Goal: Task Accomplishment & Management: Use online tool/utility

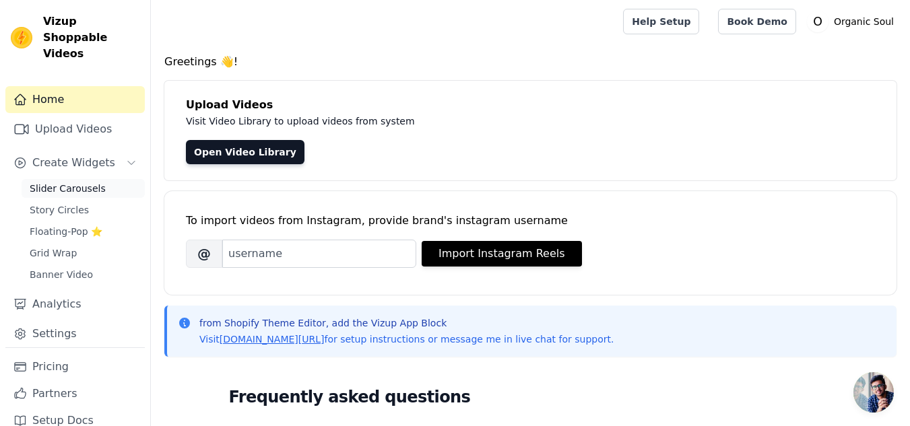
click at [71, 182] on span "Slider Carousels" at bounding box center [68, 188] width 76 height 13
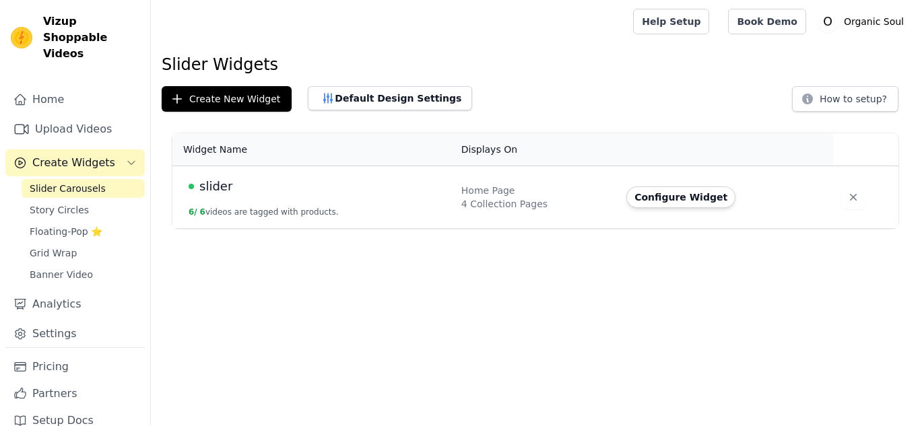
click at [205, 185] on span "slider" at bounding box center [215, 186] width 33 height 19
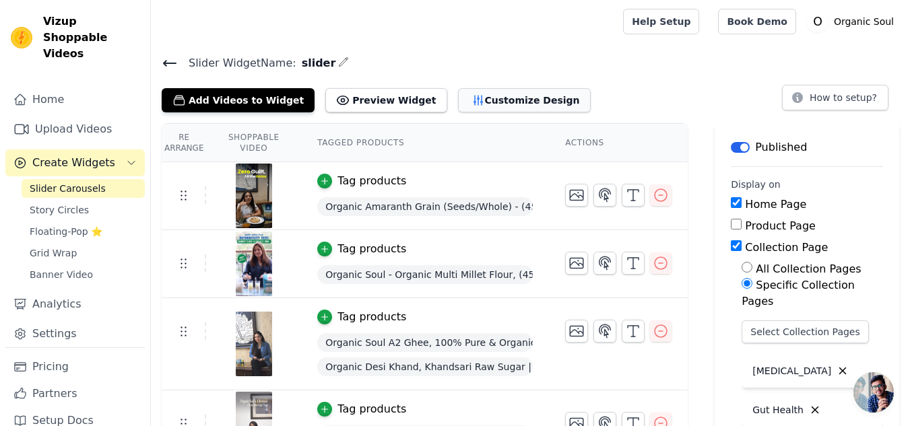
click at [458, 98] on button "Customize Design" at bounding box center [524, 100] width 133 height 24
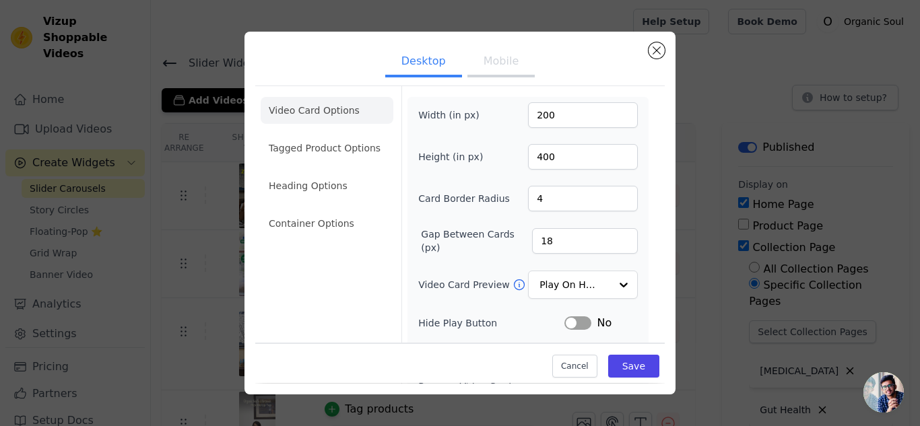
click at [507, 69] on button "Mobile" at bounding box center [501, 63] width 67 height 30
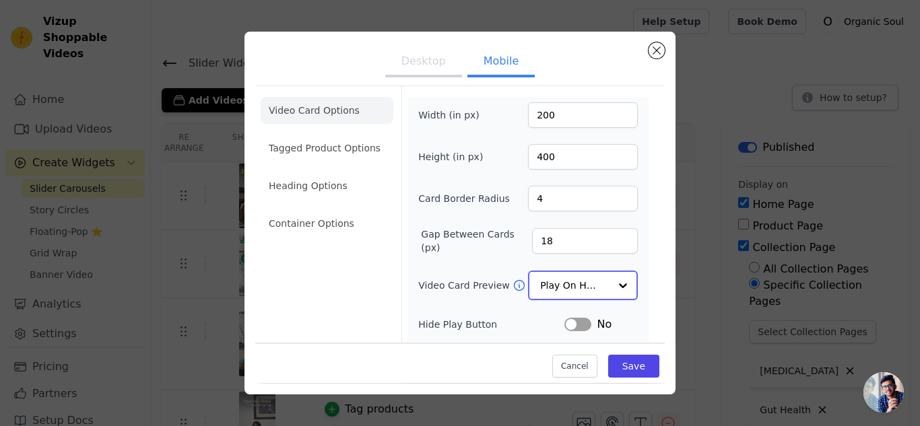
click at [583, 286] on input "Video Card Preview" at bounding box center [574, 285] width 69 height 27
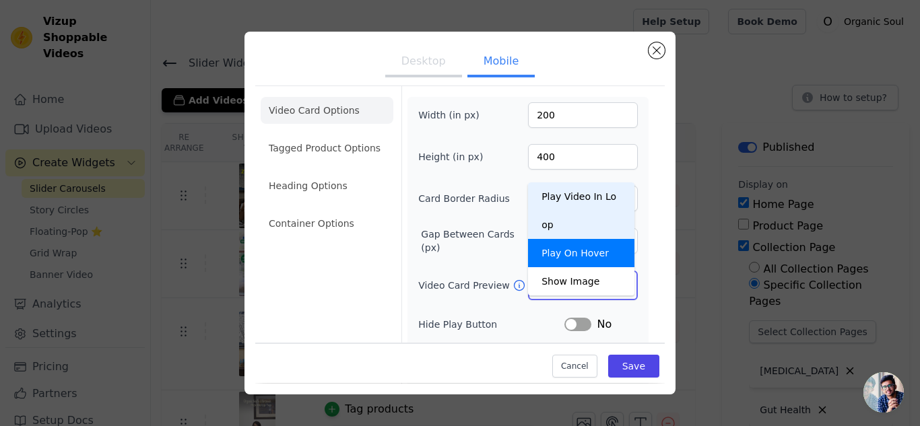
click at [579, 195] on div "Play Video In Loop" at bounding box center [581, 211] width 106 height 57
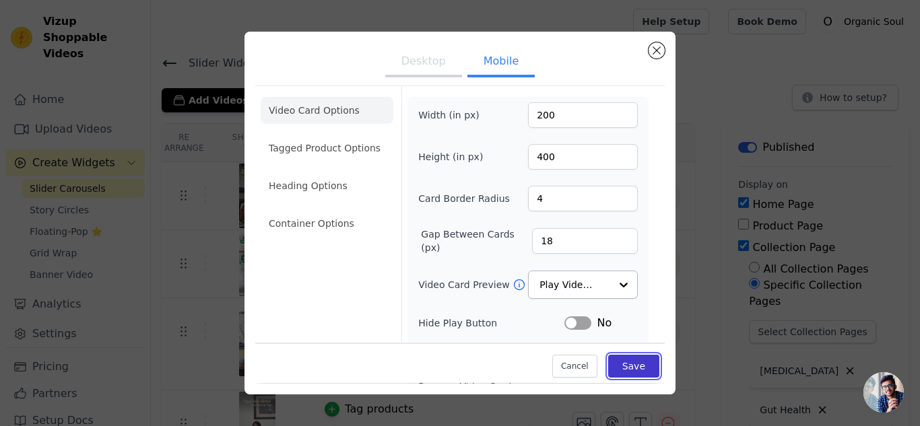
click at [626, 361] on button "Save" at bounding box center [633, 367] width 51 height 23
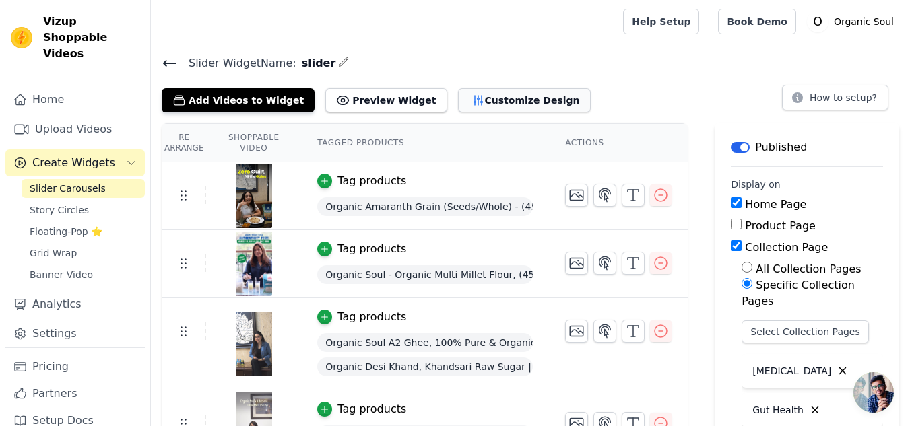
click at [458, 98] on button "Customize Design" at bounding box center [524, 100] width 133 height 24
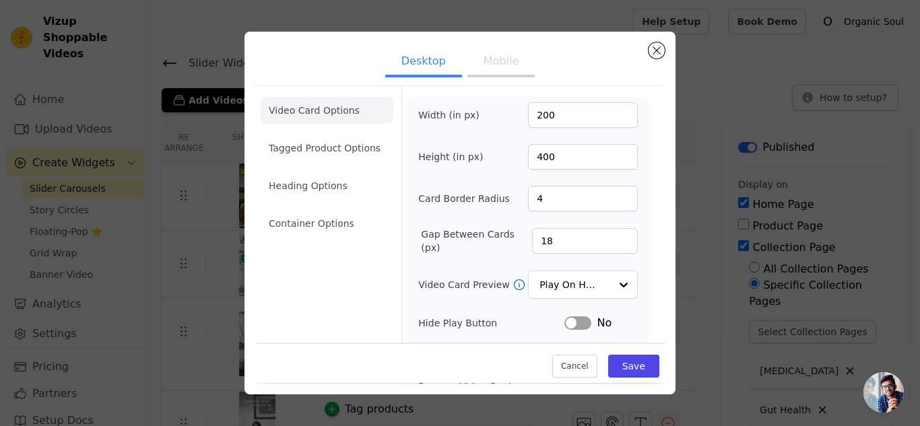
click at [486, 63] on button "Mobile" at bounding box center [501, 63] width 67 height 30
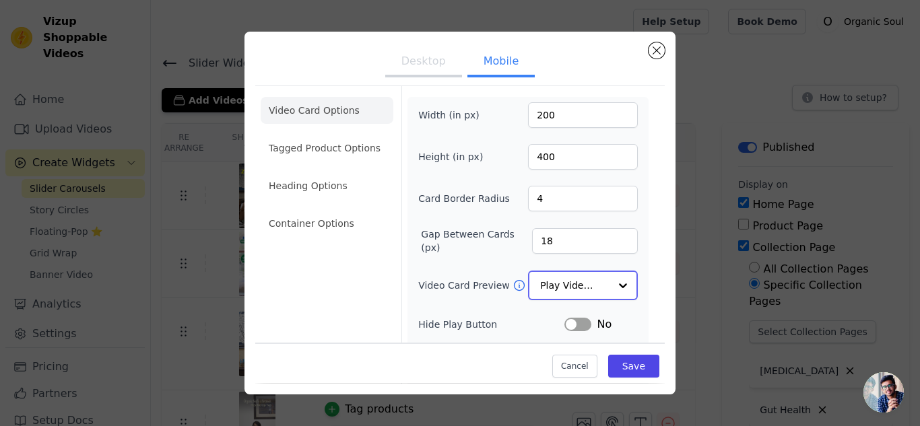
click at [570, 280] on input "Video Card Preview" at bounding box center [574, 285] width 69 height 27
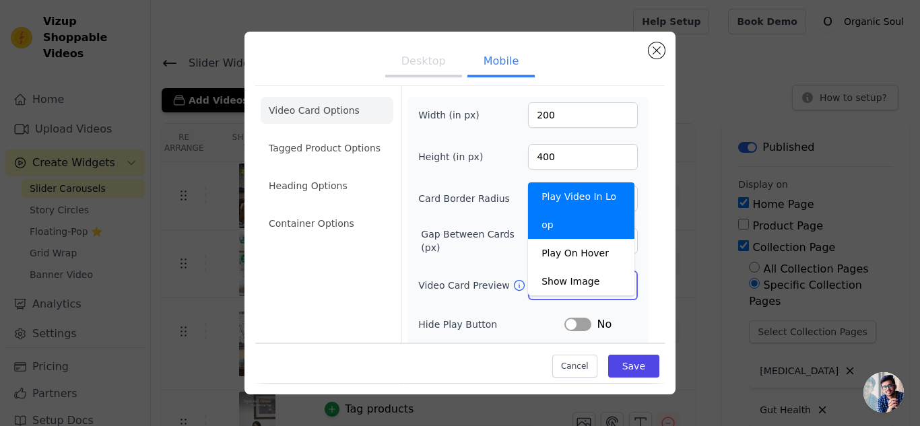
click at [570, 186] on div "Play Video In Loop" at bounding box center [581, 211] width 106 height 57
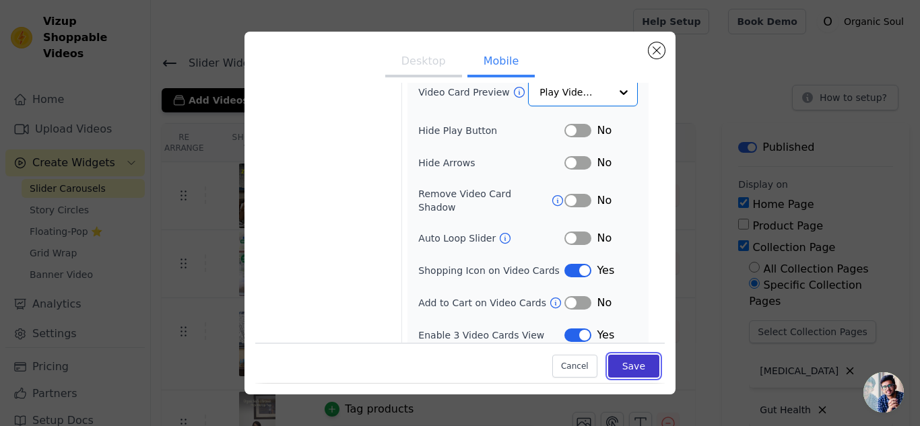
scroll to position [192, 0]
click at [614, 364] on button "Save" at bounding box center [633, 367] width 51 height 23
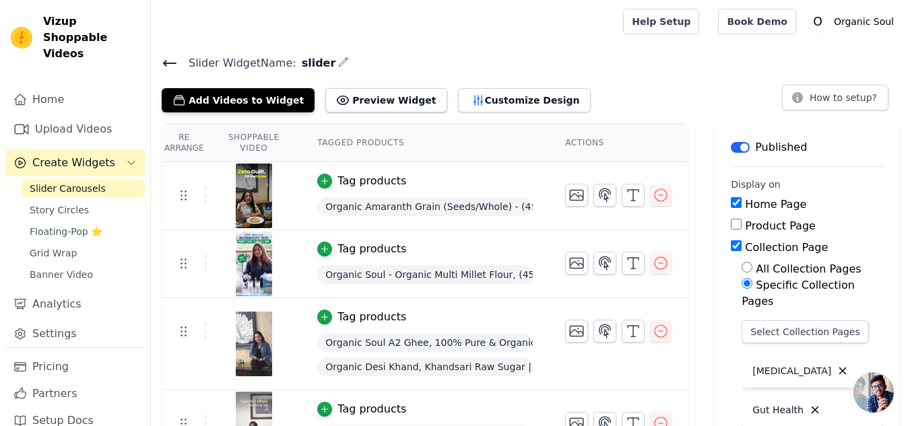
click at [80, 182] on span "Slider Carousels" at bounding box center [68, 188] width 76 height 13
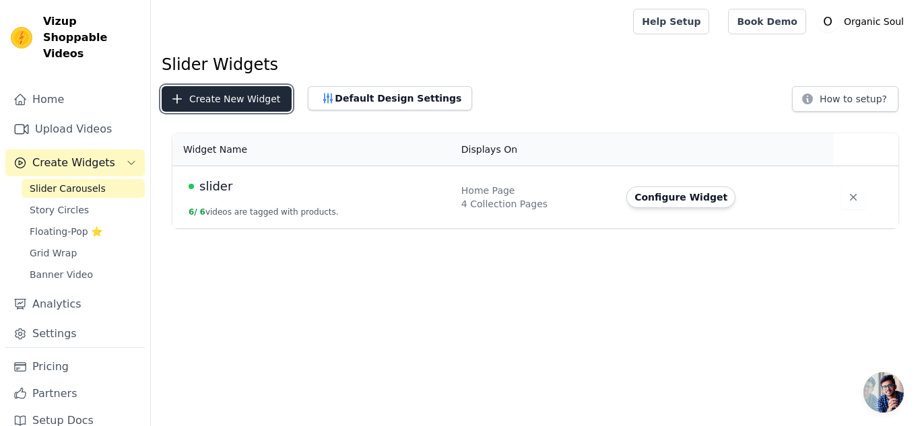
click at [213, 97] on button "Create New Widget" at bounding box center [227, 99] width 130 height 26
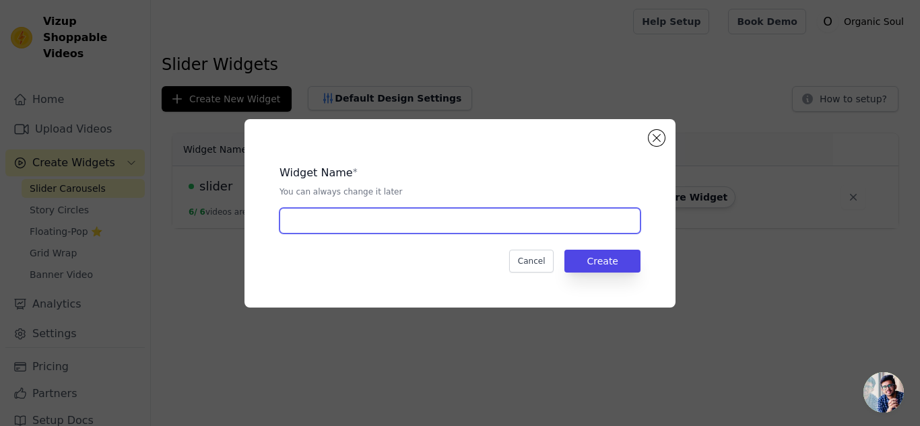
click at [313, 221] on input "text" at bounding box center [460, 221] width 361 height 26
type input "ADD"
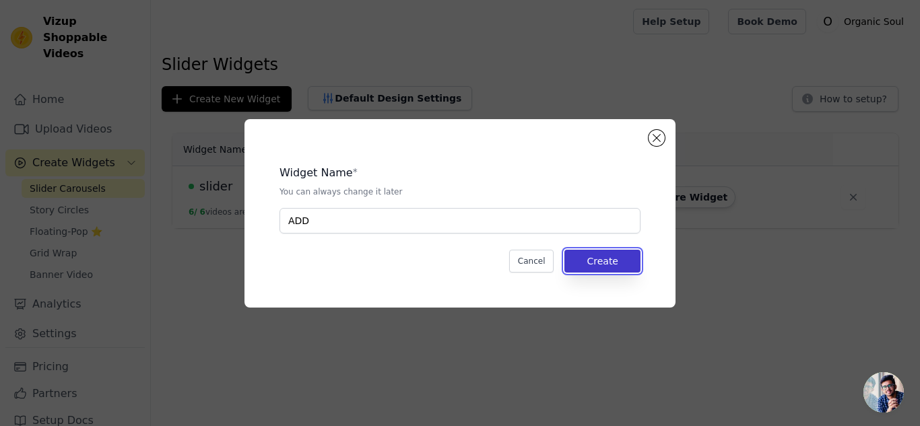
click at [600, 259] on button "Create" at bounding box center [603, 261] width 76 height 23
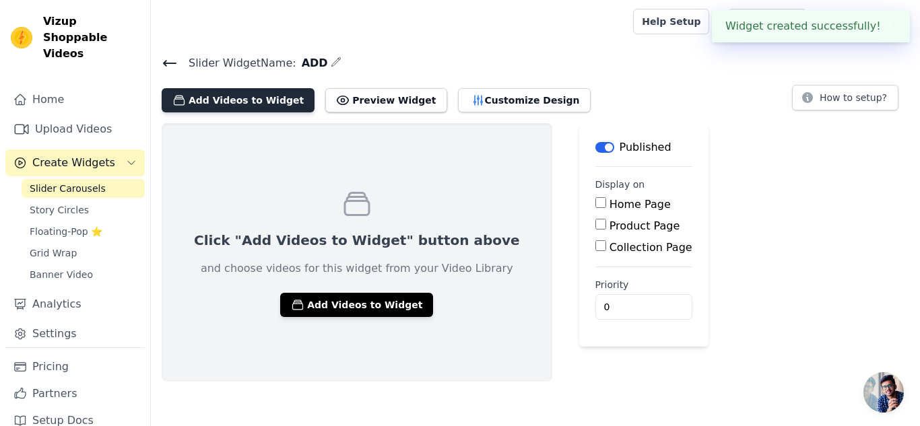
click at [265, 99] on button "Add Videos to Widget" at bounding box center [238, 100] width 153 height 24
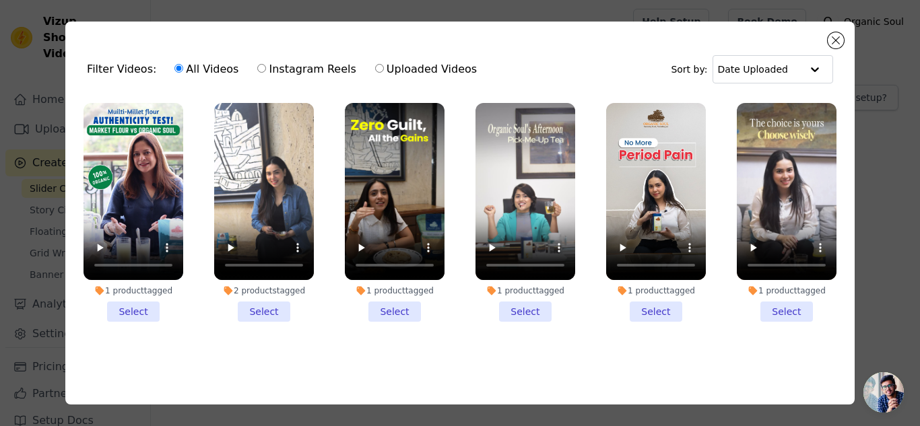
click at [138, 304] on li "1 product tagged Select" at bounding box center [134, 212] width 100 height 219
click at [0, 0] on input "1 product tagged Select" at bounding box center [0, 0] width 0 height 0
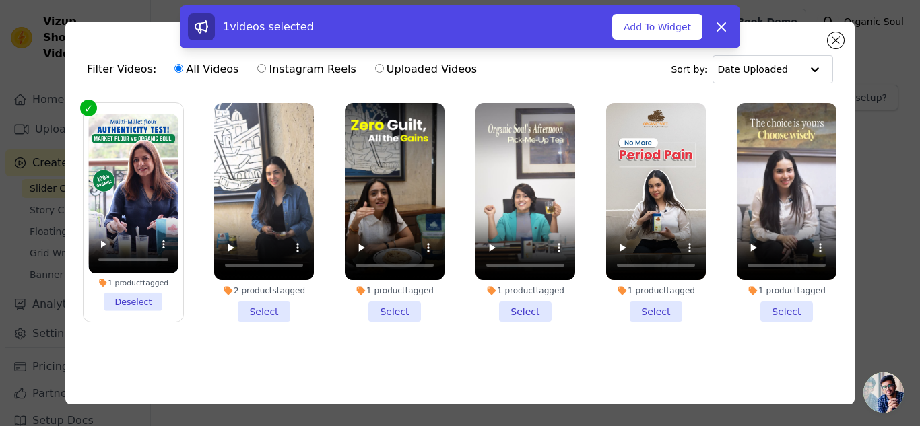
click at [261, 309] on li "2 products tagged Select" at bounding box center [264, 212] width 100 height 219
click at [0, 0] on input "2 products tagged Select" at bounding box center [0, 0] width 0 height 0
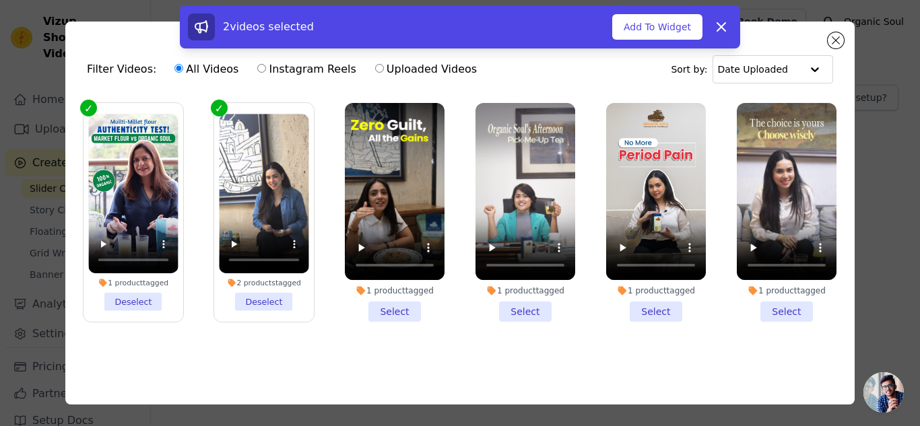
click at [398, 308] on li "1 product tagged Select" at bounding box center [395, 212] width 100 height 219
click at [0, 0] on input "1 product tagged Select" at bounding box center [0, 0] width 0 height 0
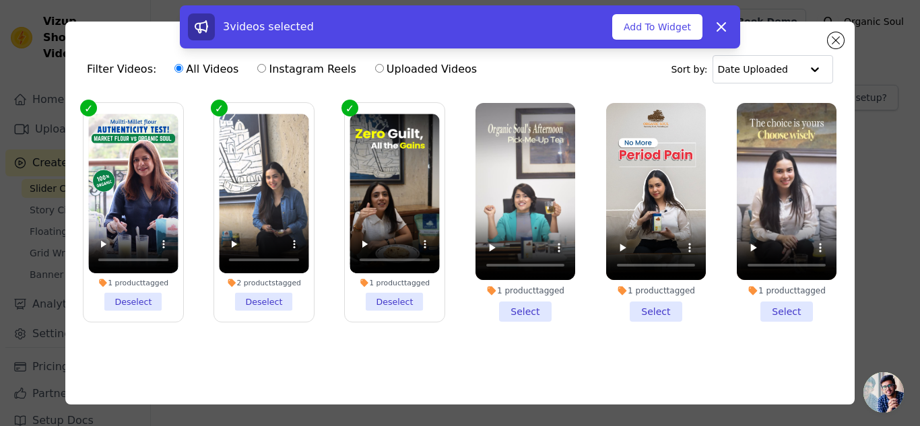
click at [525, 306] on li "1 product tagged Select" at bounding box center [526, 212] width 100 height 219
click at [0, 0] on input "1 product tagged Select" at bounding box center [0, 0] width 0 height 0
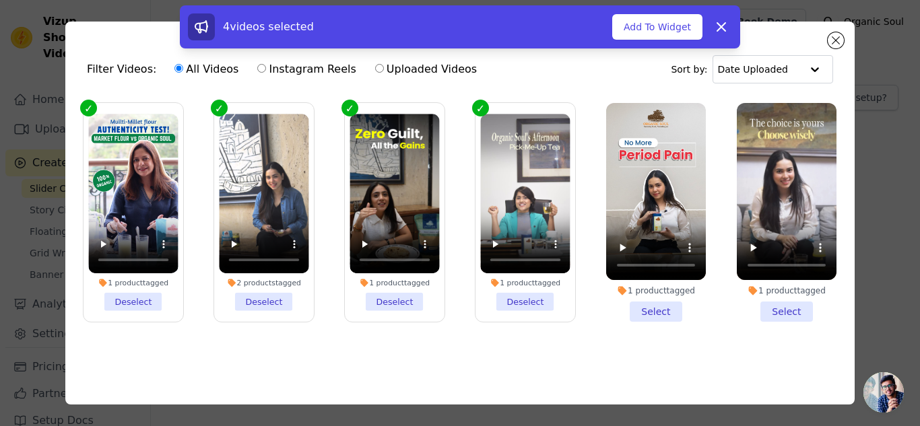
click at [654, 309] on li "1 product tagged Select" at bounding box center [656, 212] width 100 height 219
click at [0, 0] on input "1 product tagged Select" at bounding box center [0, 0] width 0 height 0
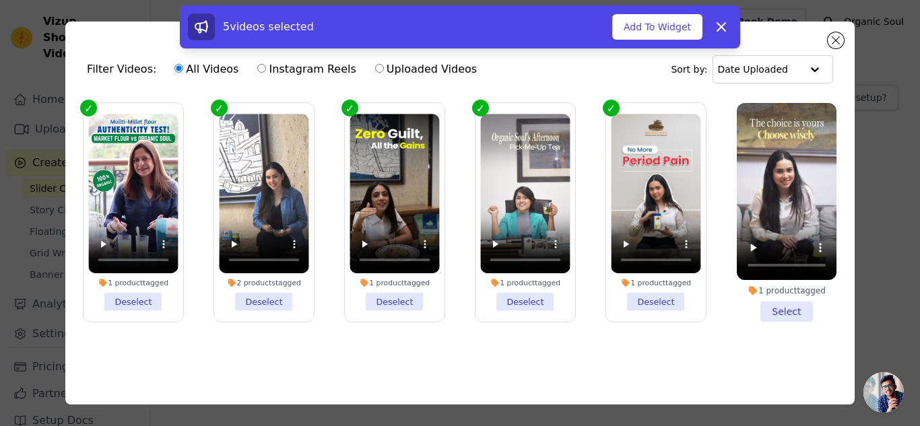
click at [771, 305] on li "1 product tagged Select" at bounding box center [787, 212] width 100 height 219
click at [0, 0] on input "1 product tagged Select" at bounding box center [0, 0] width 0 height 0
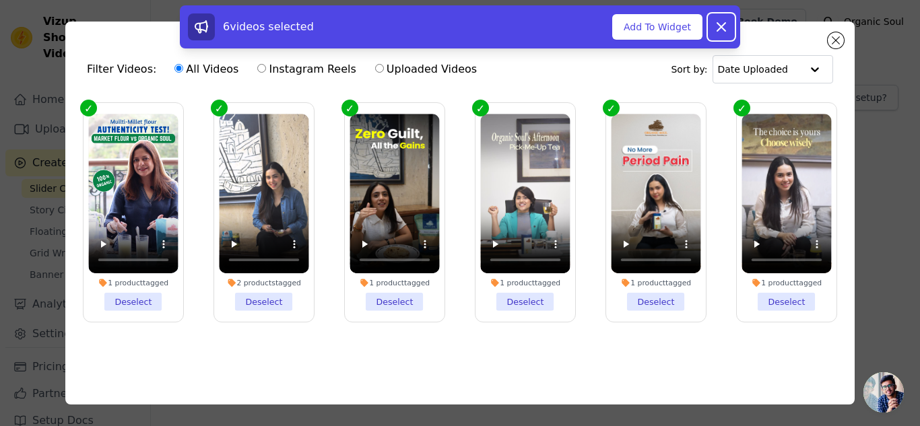
click at [722, 27] on icon at bounding box center [721, 27] width 16 height 16
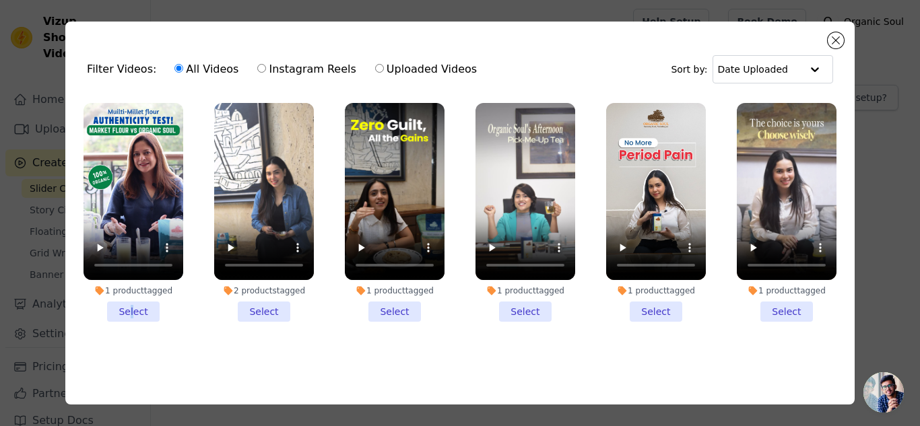
click at [133, 317] on li "1 product tagged Select" at bounding box center [134, 212] width 100 height 219
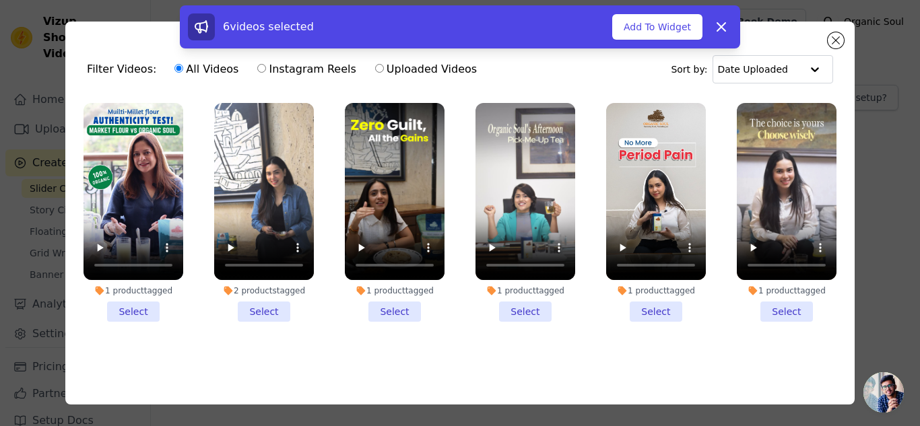
click at [261, 307] on li "2 products tagged Select" at bounding box center [264, 212] width 100 height 219
click at [0, 0] on input "2 products tagged Select" at bounding box center [0, 0] width 0 height 0
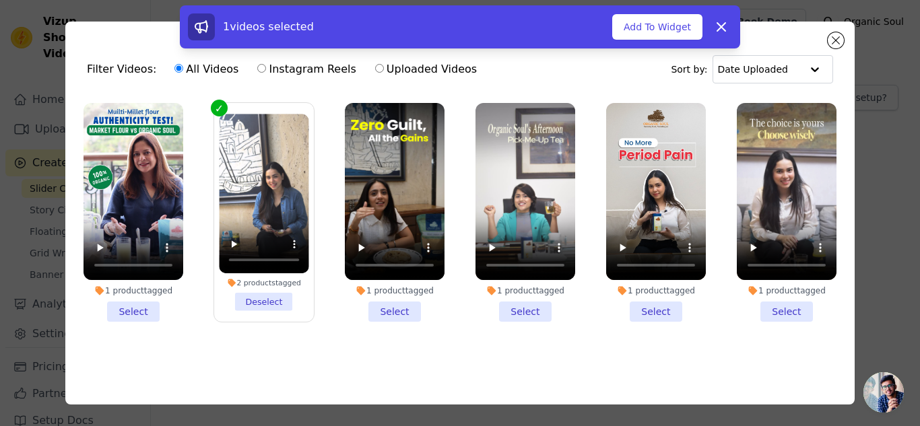
click at [402, 308] on li "1 product tagged Select" at bounding box center [395, 212] width 100 height 219
click at [0, 0] on input "1 product tagged Select" at bounding box center [0, 0] width 0 height 0
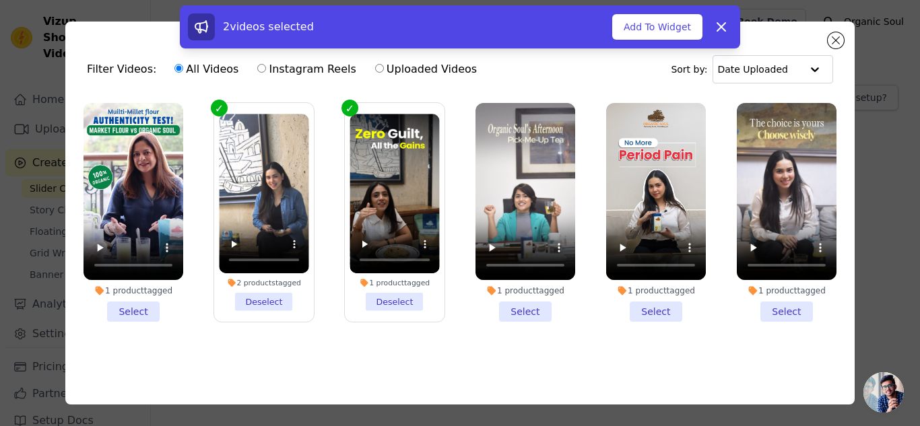
click at [511, 310] on li "1 product tagged Select" at bounding box center [526, 212] width 100 height 219
click at [0, 0] on input "1 product tagged Select" at bounding box center [0, 0] width 0 height 0
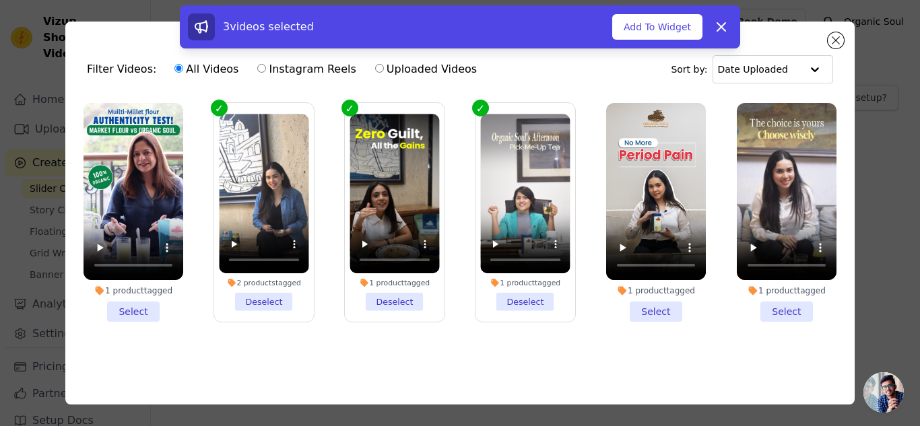
click at [645, 311] on li "1 product tagged Select" at bounding box center [656, 212] width 100 height 219
click at [0, 0] on input "1 product tagged Select" at bounding box center [0, 0] width 0 height 0
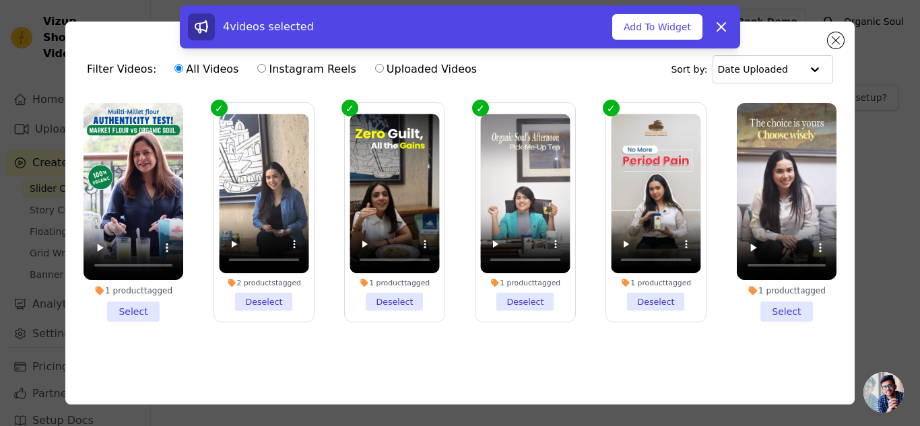
click at [769, 309] on li "1 product tagged Select" at bounding box center [787, 212] width 100 height 219
click at [0, 0] on input "1 product tagged Select" at bounding box center [0, 0] width 0 height 0
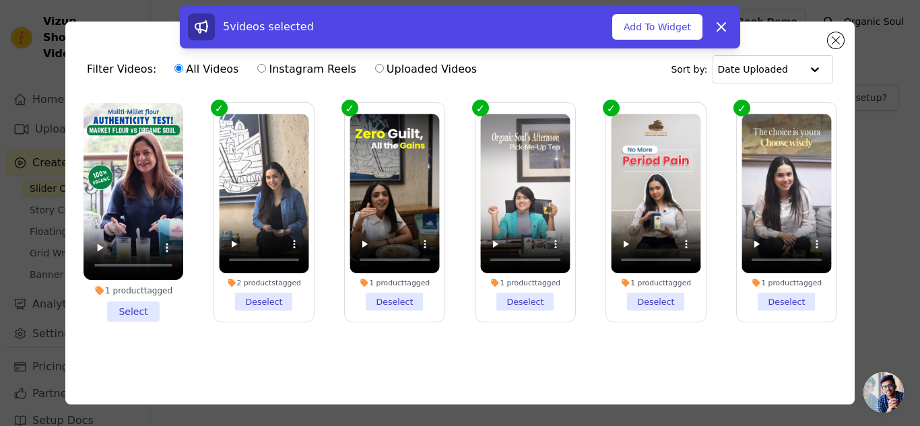
click at [135, 314] on li "1 product tagged Select" at bounding box center [134, 212] width 100 height 219
click at [0, 0] on input "1 product tagged Select" at bounding box center [0, 0] width 0 height 0
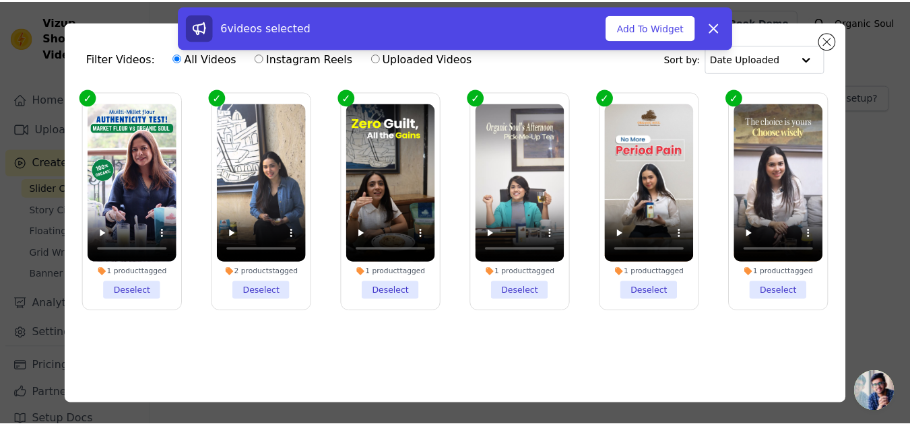
scroll to position [15, 0]
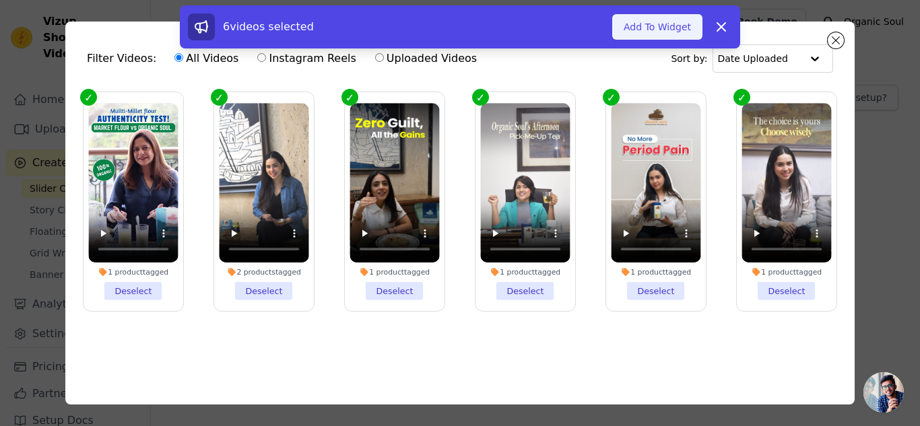
click at [676, 34] on button "Add To Widget" at bounding box center [657, 27] width 90 height 26
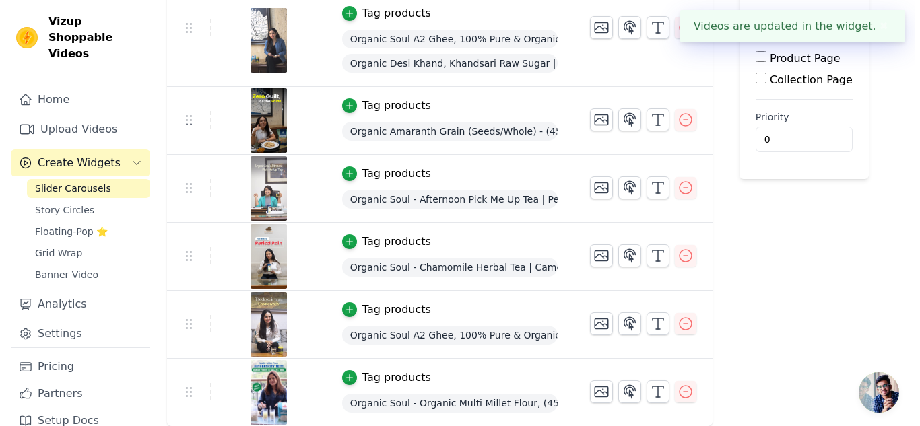
scroll to position [0, 0]
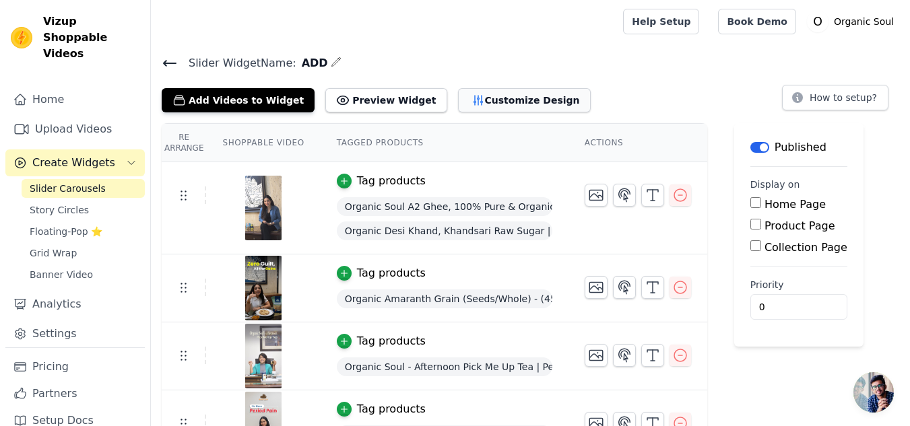
click at [490, 101] on button "Customize Design" at bounding box center [524, 100] width 133 height 24
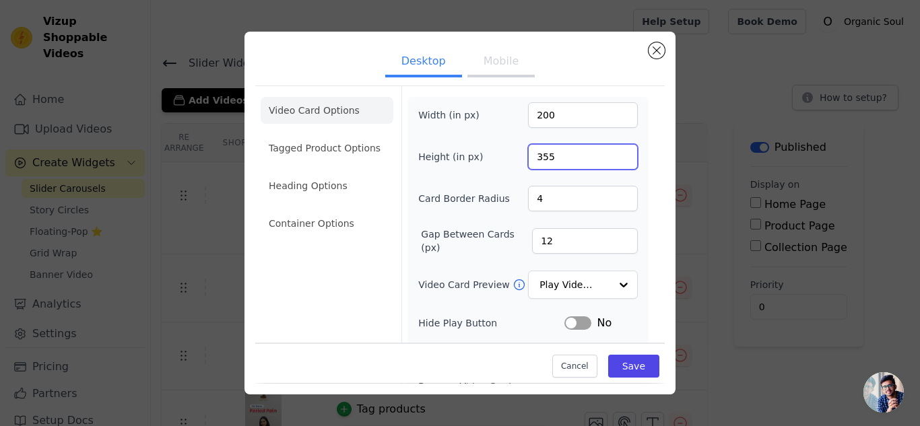
drag, startPoint x: 547, startPoint y: 153, endPoint x: 497, endPoint y: 159, distance: 50.9
click at [497, 159] on div "Height (in px) 355" at bounding box center [528, 157] width 220 height 26
type input "400"
click at [476, 84] on div "Video Card Options Tagged Product Options Heading Options Container Options Wid…" at bounding box center [460, 319] width 410 height 472
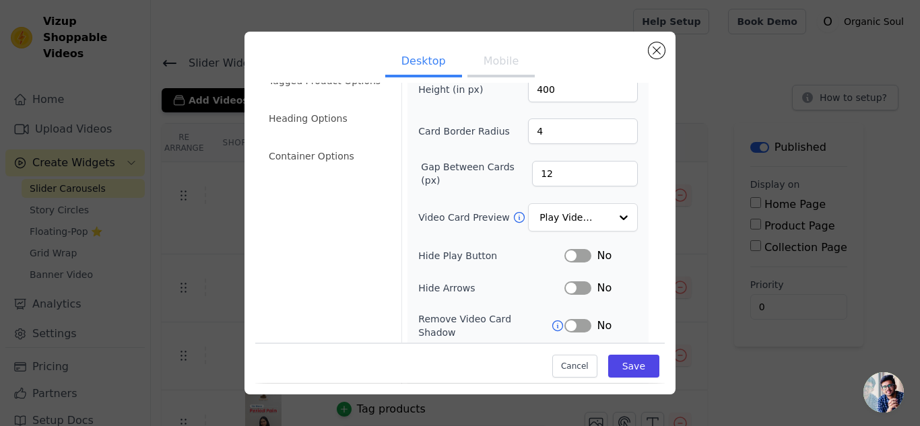
scroll to position [135, 0]
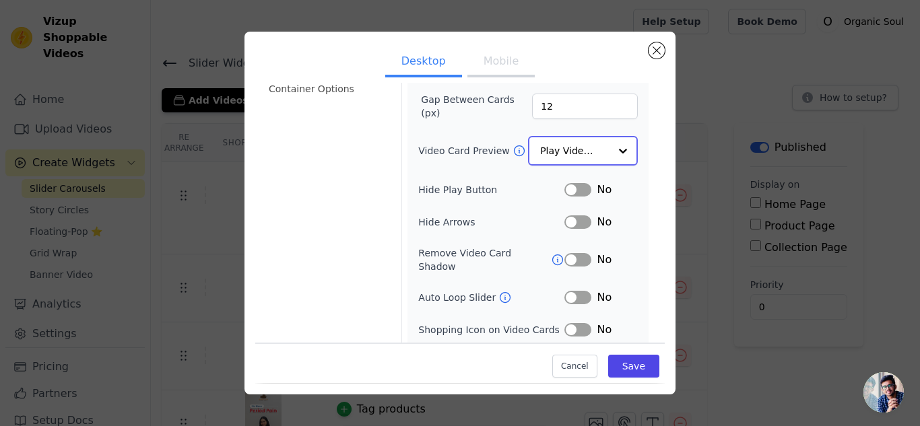
click at [575, 151] on input "Video Card Preview" at bounding box center [574, 150] width 69 height 27
click at [490, 73] on button "Mobile" at bounding box center [501, 63] width 67 height 30
click at [552, 153] on input "Video Card Preview" at bounding box center [574, 150] width 69 height 27
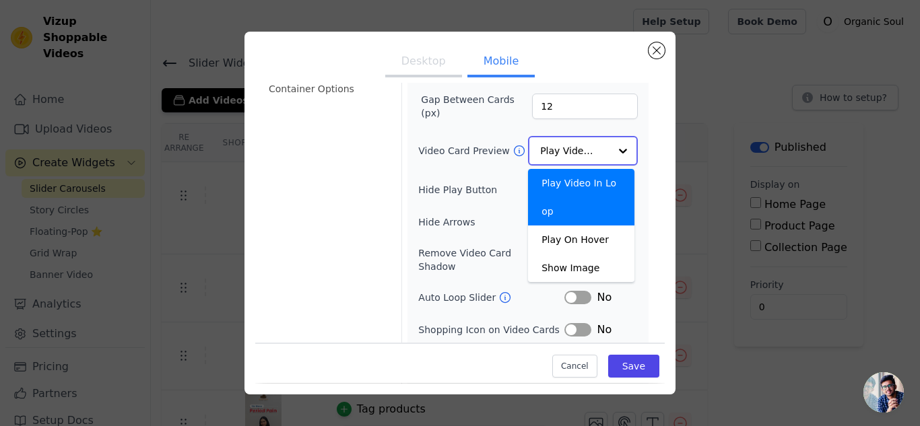
click at [552, 153] on input "Video Card Preview" at bounding box center [574, 150] width 69 height 27
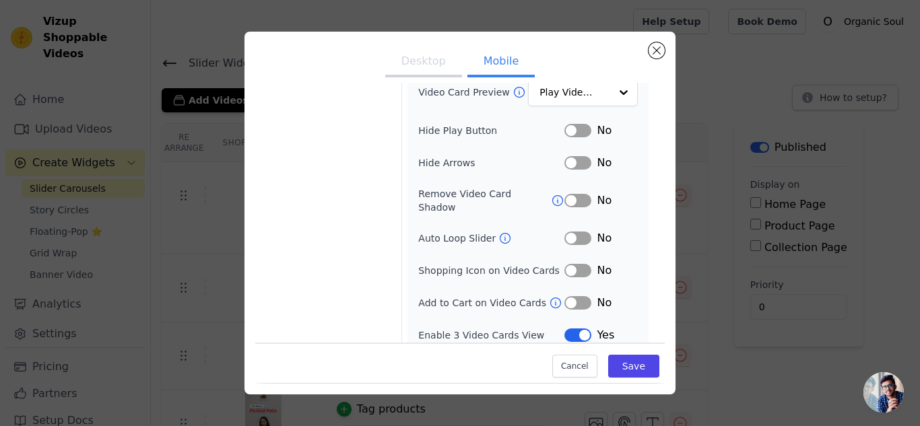
scroll to position [192, 0]
click at [568, 265] on button "Label" at bounding box center [578, 271] width 27 height 13
click at [567, 297] on button "Label" at bounding box center [578, 303] width 27 height 13
click at [569, 297] on button "Label" at bounding box center [578, 303] width 27 height 13
click at [425, 70] on button "Desktop" at bounding box center [423, 63] width 77 height 30
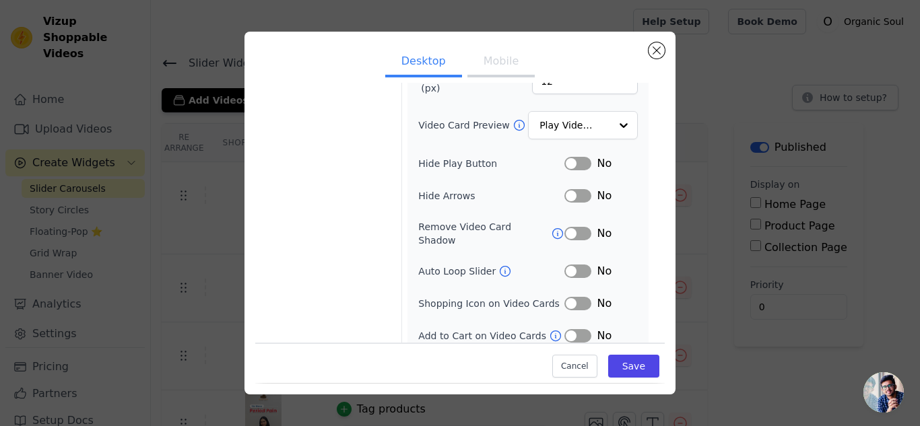
scroll to position [159, 0]
click at [565, 228] on button "Label" at bounding box center [578, 234] width 27 height 13
click at [572, 298] on button "Label" at bounding box center [578, 304] width 27 height 13
click at [565, 330] on button "Label" at bounding box center [578, 336] width 27 height 13
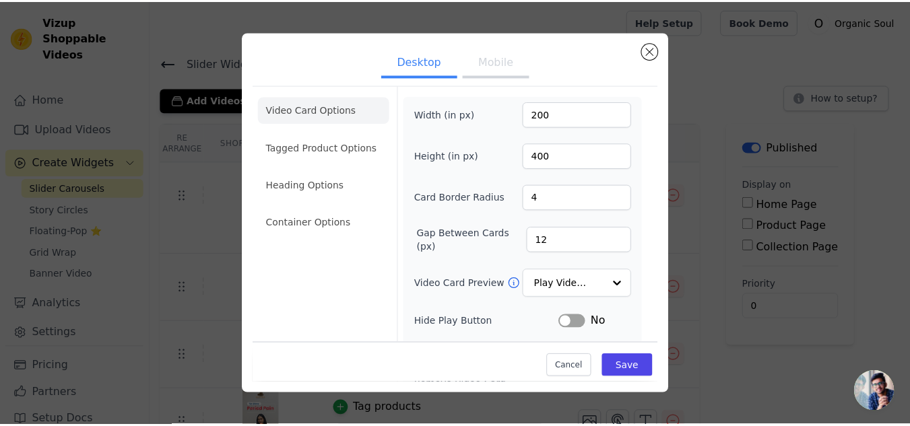
scroll to position [0, 0]
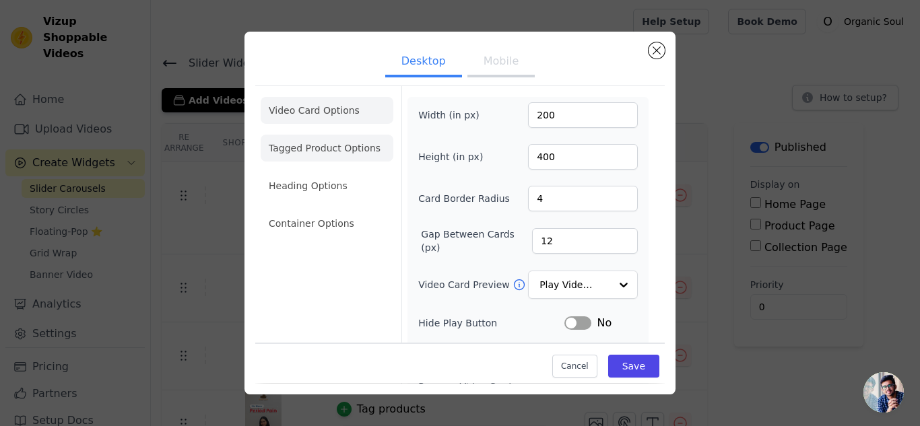
click at [353, 158] on li "Tagged Product Options" at bounding box center [327, 148] width 133 height 27
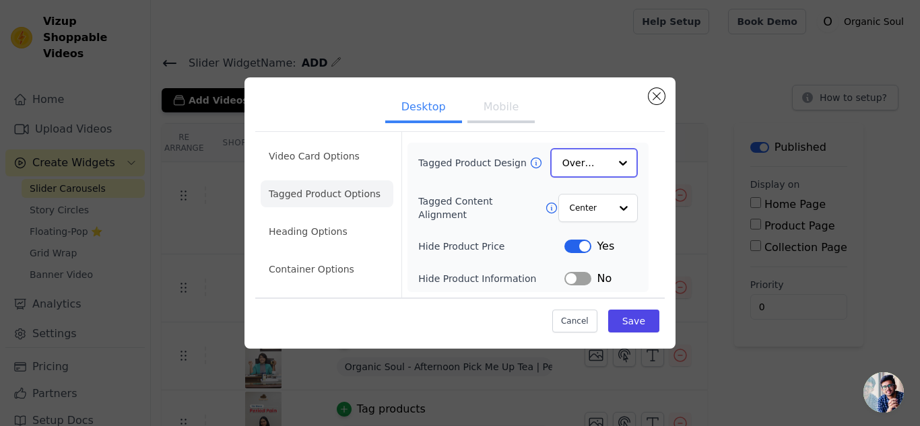
click at [584, 159] on input "Tagged Product Design" at bounding box center [586, 163] width 47 height 27
click at [582, 209] on input "Tagged Content Alignment" at bounding box center [589, 207] width 40 height 27
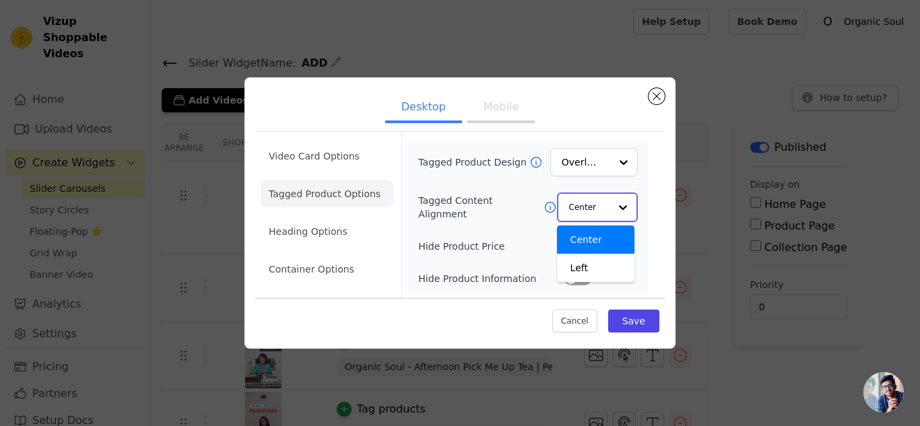
click at [582, 209] on input "Tagged Content Alignment" at bounding box center [589, 207] width 40 height 27
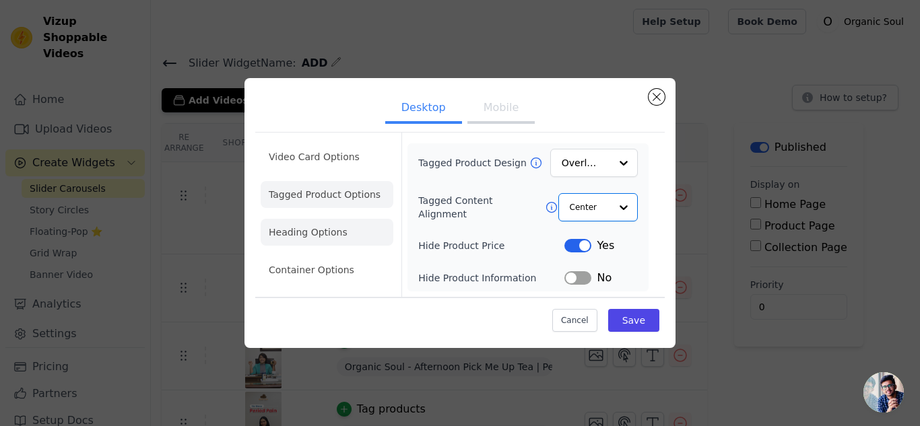
click at [330, 230] on li "Heading Options" at bounding box center [327, 232] width 133 height 27
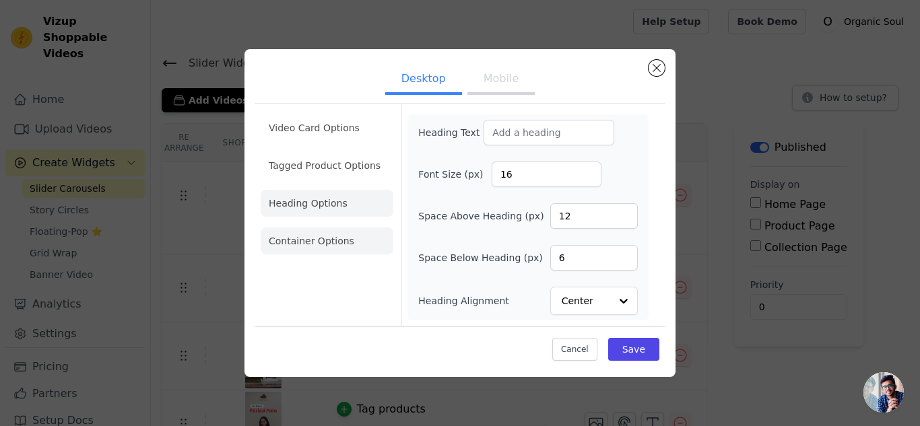
click at [329, 244] on li "Container Options" at bounding box center [327, 241] width 133 height 27
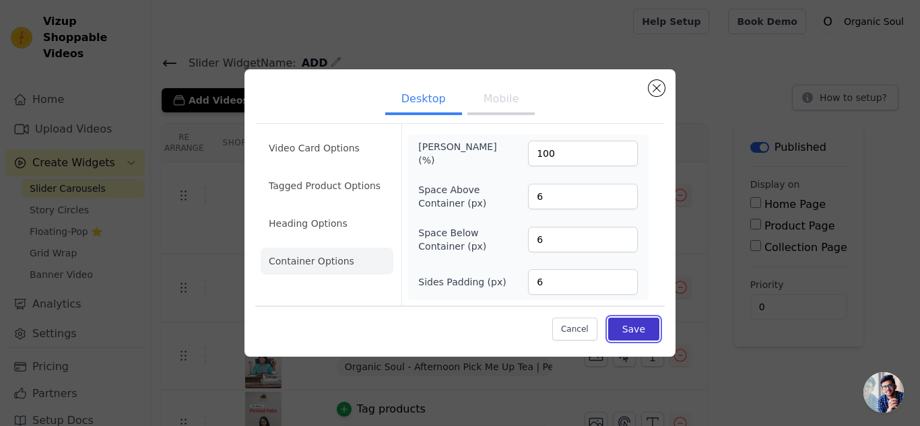
click at [645, 327] on button "Save" at bounding box center [633, 329] width 51 height 23
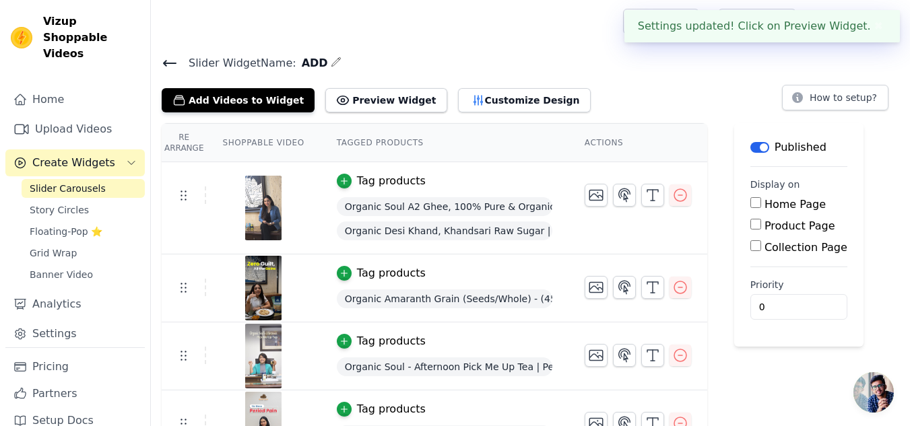
click at [170, 63] on icon at bounding box center [170, 63] width 12 height 5
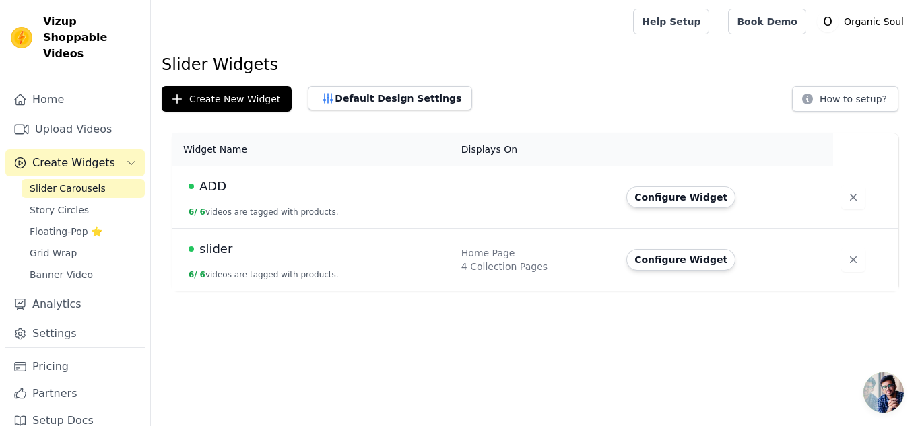
click at [214, 186] on span "ADD" at bounding box center [212, 186] width 27 height 19
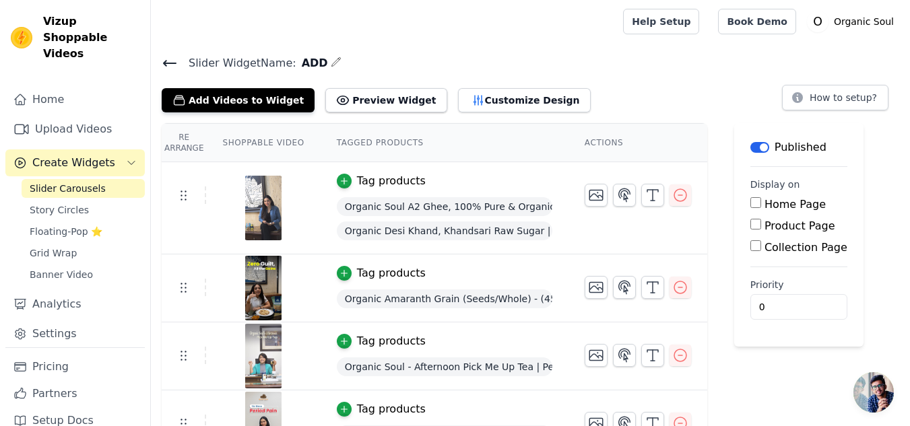
click at [750, 204] on input "Home Page" at bounding box center [755, 202] width 11 height 11
checkbox input "true"
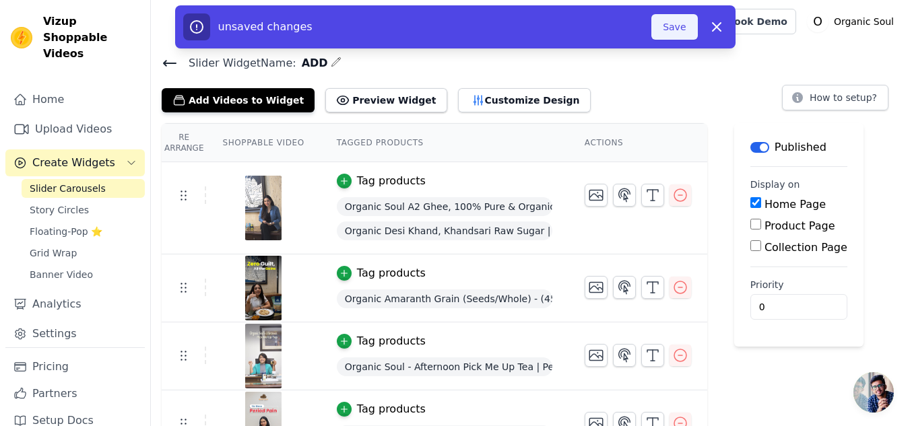
click at [671, 32] on button "Save" at bounding box center [674, 27] width 46 height 26
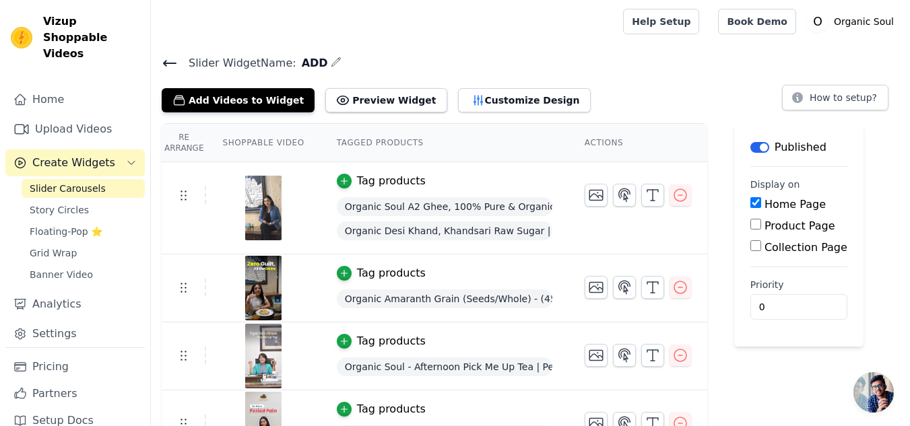
click at [162, 67] on icon at bounding box center [170, 63] width 16 height 16
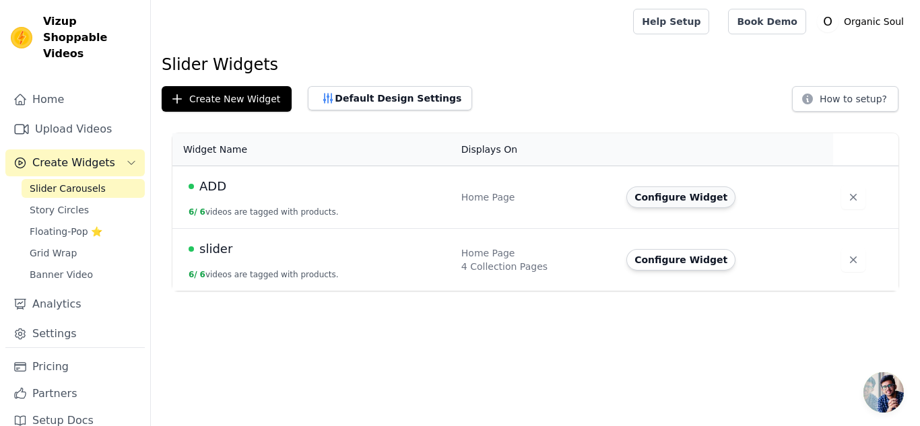
click at [679, 199] on button "Configure Widget" at bounding box center [681, 198] width 109 height 22
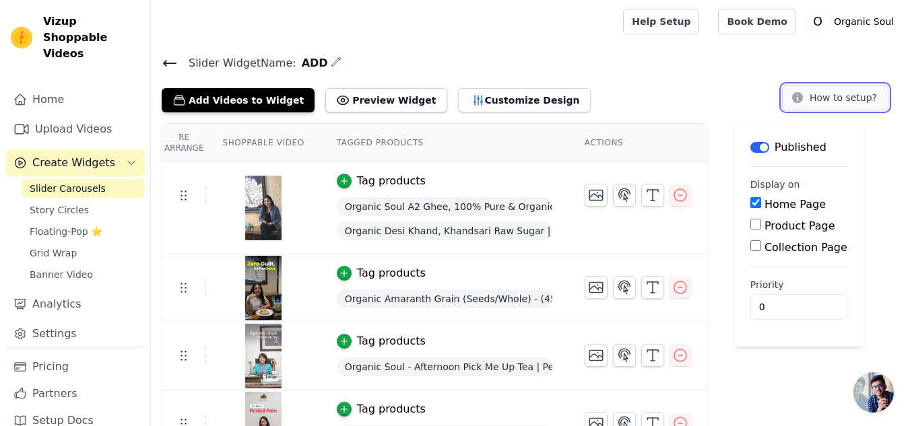
click at [833, 104] on button "How to setup?" at bounding box center [835, 98] width 106 height 26
click at [171, 57] on icon at bounding box center [170, 63] width 16 height 16
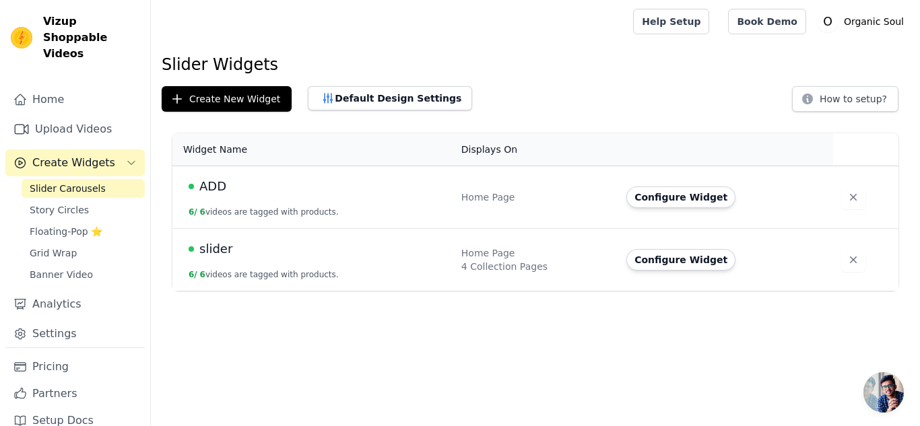
drag, startPoint x: 218, startPoint y: 253, endPoint x: 199, endPoint y: 248, distance: 19.4
drag, startPoint x: 199, startPoint y: 248, endPoint x: 175, endPoint y: 354, distance: 109.2
click at [175, 291] on html "Vizup Shoppable Videos Home Upload Videos Create Widgets Slider Carousels Story…" at bounding box center [460, 145] width 920 height 291
click at [216, 186] on span "ADD" at bounding box center [212, 186] width 27 height 19
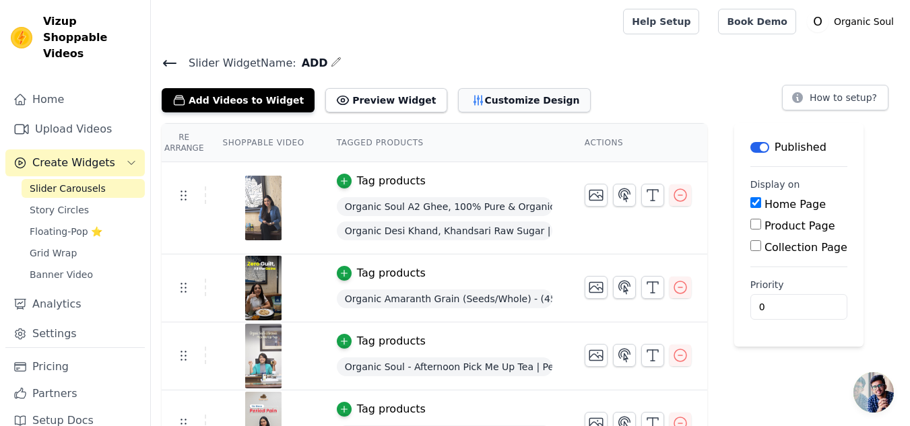
click at [458, 104] on button "Customize Design" at bounding box center [524, 100] width 133 height 24
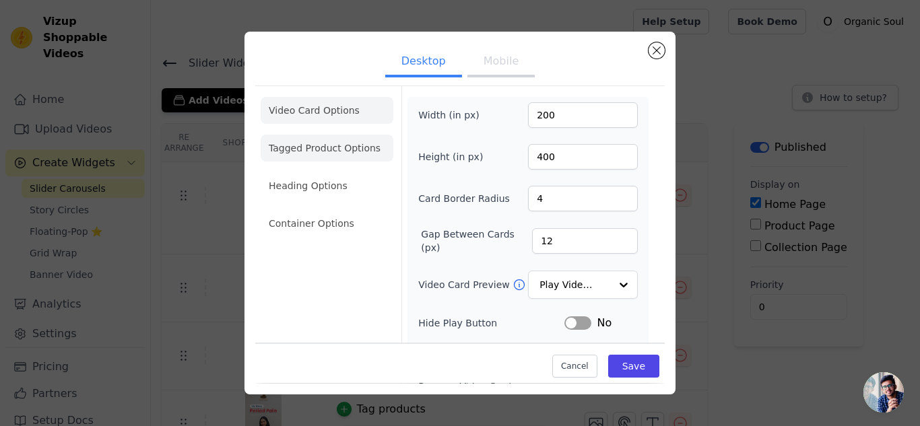
click at [313, 147] on li "Tagged Product Options" at bounding box center [327, 148] width 133 height 27
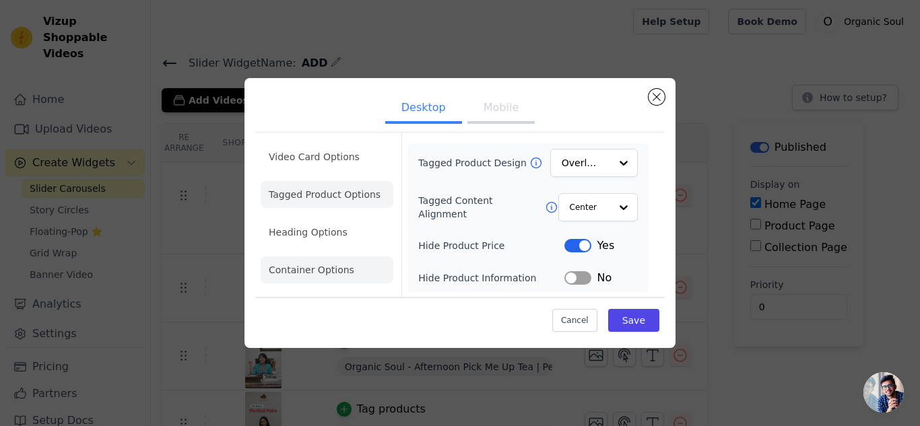
click at [315, 272] on li "Container Options" at bounding box center [327, 270] width 133 height 27
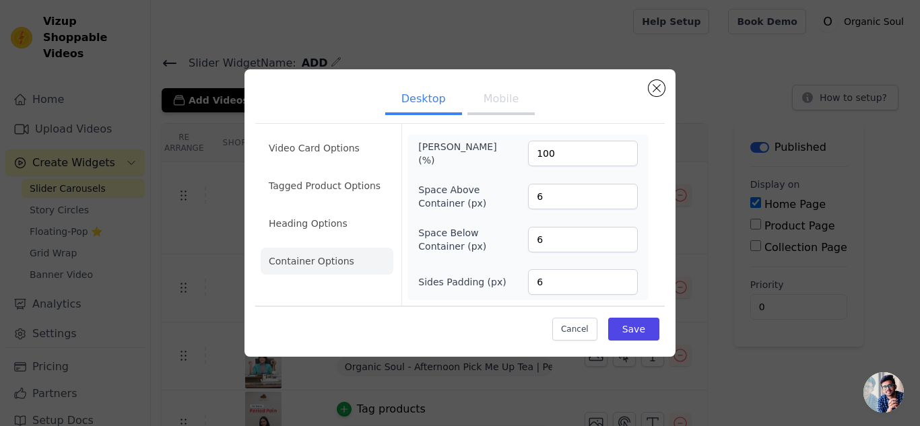
click at [489, 101] on button "Mobile" at bounding box center [501, 101] width 67 height 30
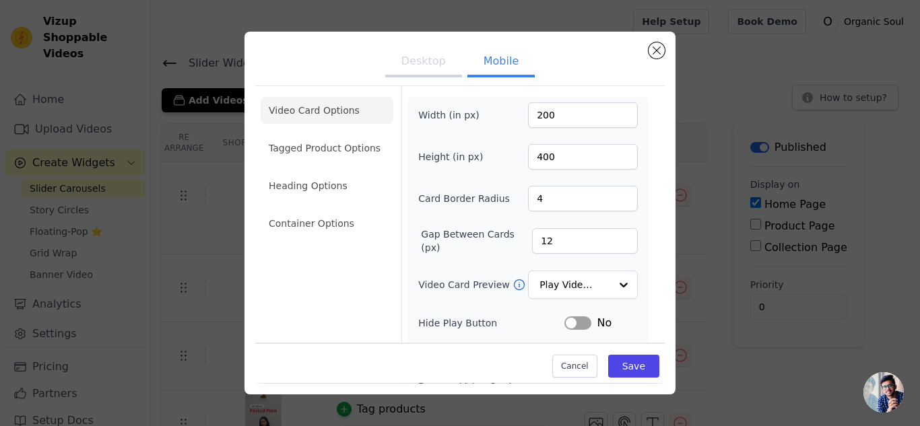
click at [326, 154] on li "Tagged Product Options" at bounding box center [327, 148] width 133 height 27
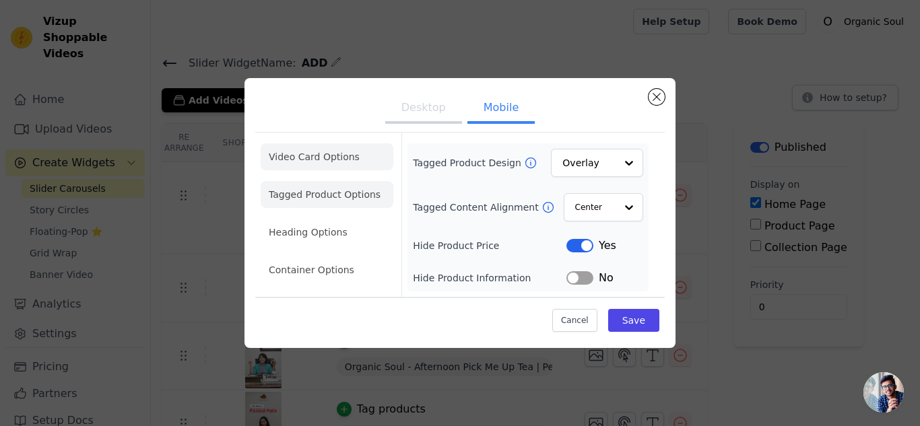
click at [305, 161] on li "Video Card Options" at bounding box center [327, 156] width 133 height 27
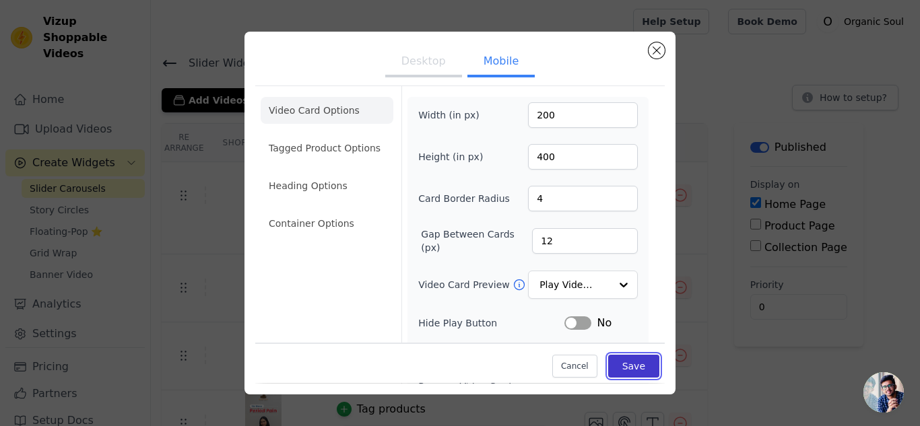
click at [626, 376] on button "Save" at bounding box center [633, 367] width 51 height 23
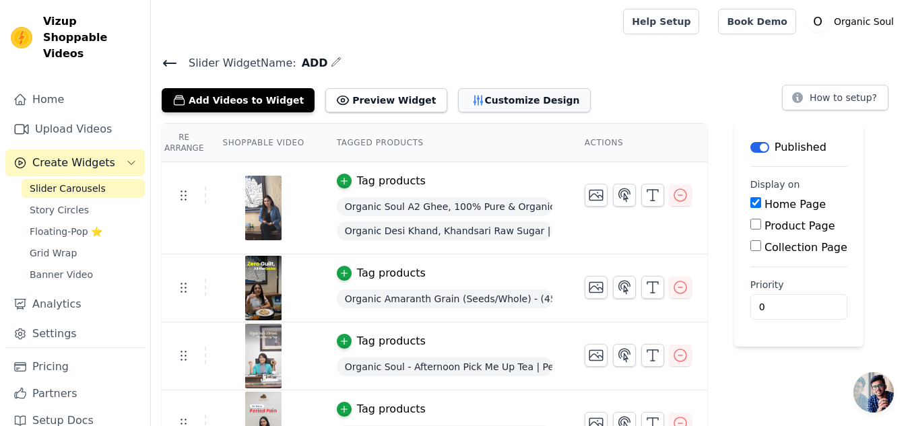
click at [482, 98] on button "Customize Design" at bounding box center [524, 100] width 133 height 24
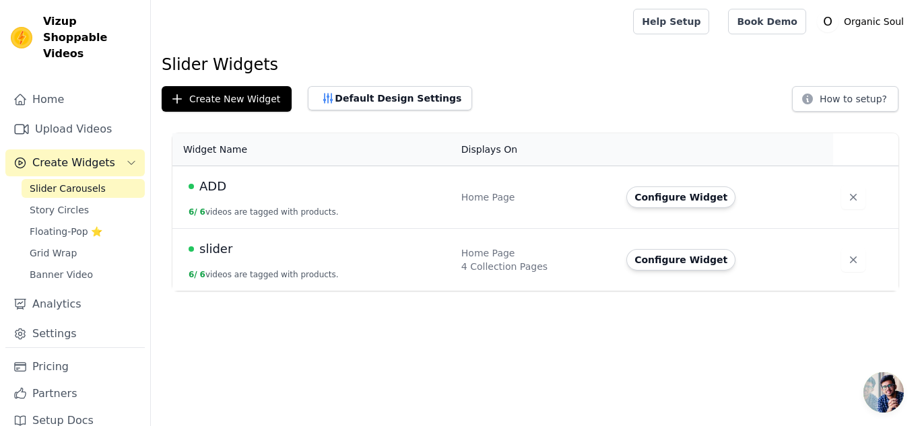
click at [212, 252] on span "slider" at bounding box center [215, 249] width 33 height 19
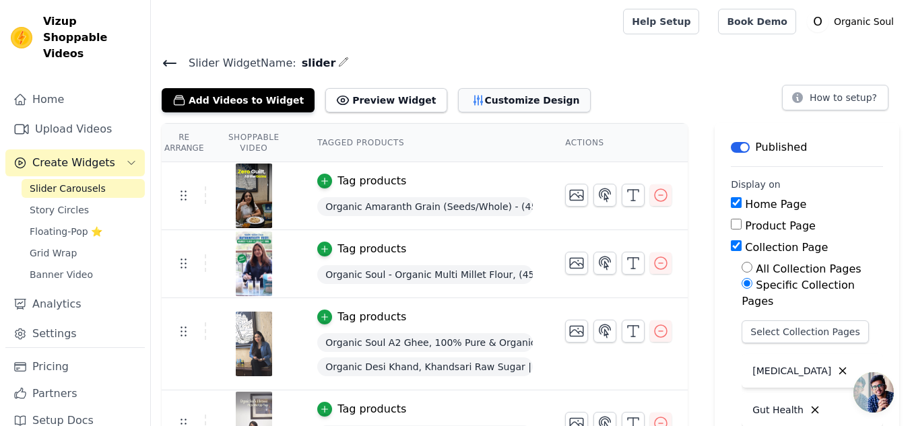
click at [474, 104] on icon "button" at bounding box center [478, 100] width 9 height 9
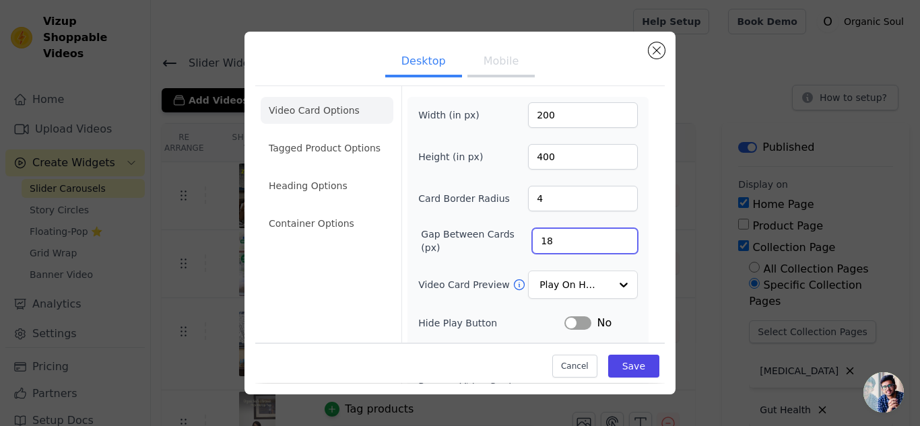
drag, startPoint x: 543, startPoint y: 242, endPoint x: 507, endPoint y: 238, distance: 35.9
click at [507, 240] on div "Gap Between Cards (px) 18" at bounding box center [528, 241] width 220 height 27
type input "12"
click at [383, 273] on div "Video Card Options Tagged Product Options Heading Options Container Options" at bounding box center [327, 300] width 133 height 428
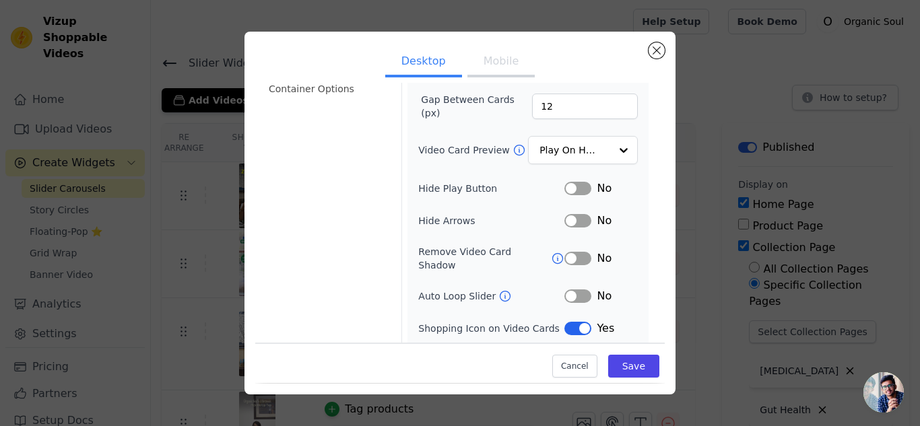
scroll to position [159, 0]
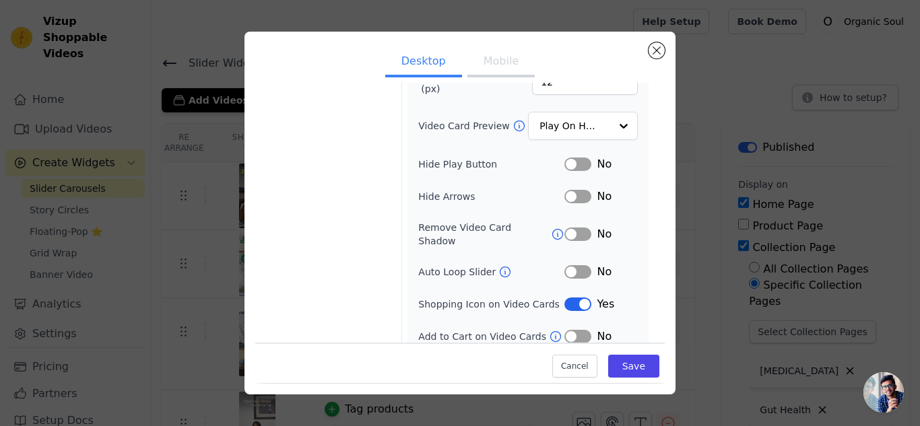
click at [573, 228] on button "Label" at bounding box center [578, 234] width 27 height 13
click at [571, 330] on button "Label" at bounding box center [578, 336] width 27 height 13
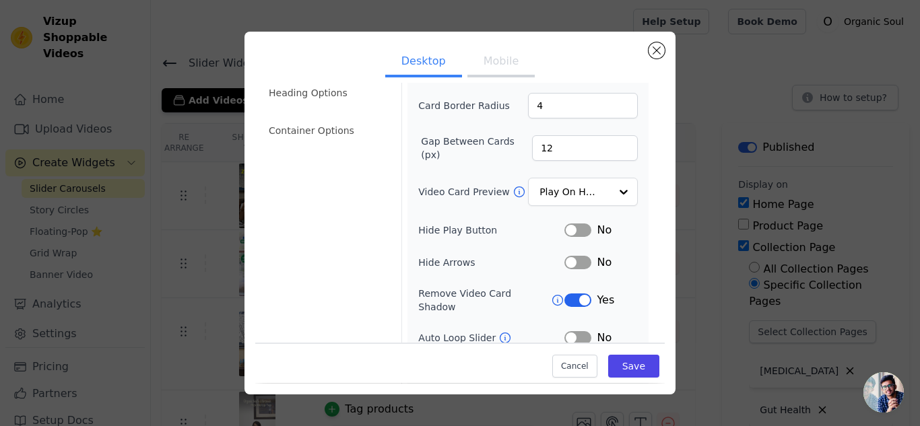
scroll to position [0, 0]
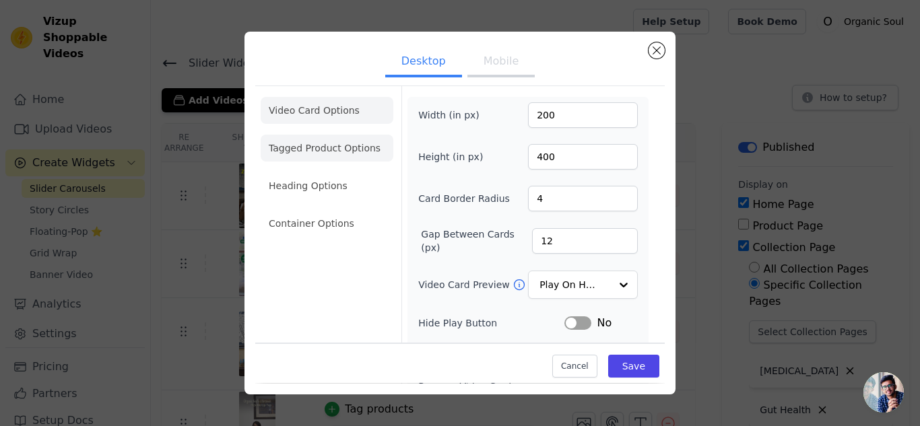
click at [329, 147] on li "Tagged Product Options" at bounding box center [327, 148] width 133 height 27
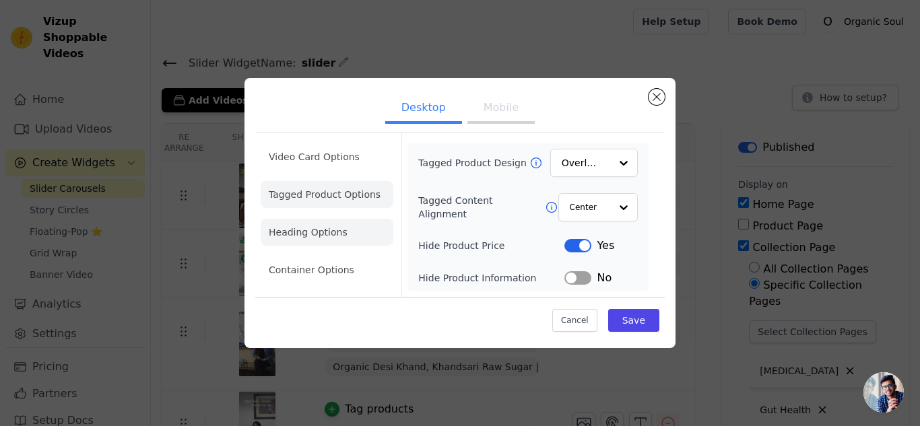
click at [296, 240] on li "Heading Options" at bounding box center [327, 232] width 133 height 27
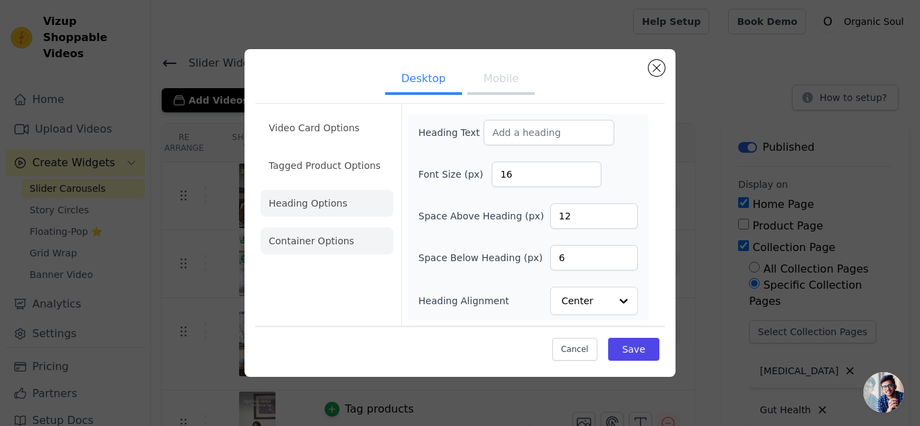
click at [309, 247] on li "Container Options" at bounding box center [327, 241] width 133 height 27
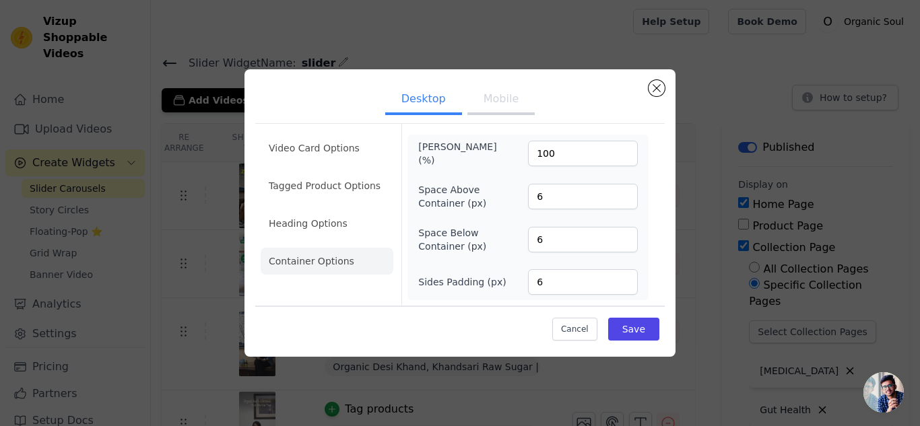
click at [501, 104] on button "Mobile" at bounding box center [501, 101] width 67 height 30
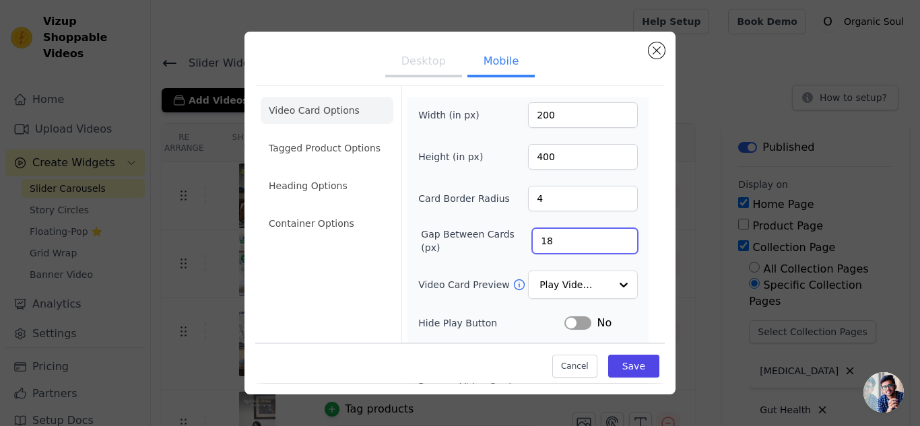
drag, startPoint x: 543, startPoint y: 243, endPoint x: 509, endPoint y: 242, distance: 34.4
click at [512, 242] on div "Gap Between Cards (px) 18" at bounding box center [528, 241] width 220 height 27
type input "12"
click at [348, 270] on div "Video Card Options Tagged Product Options Heading Options Container Options" at bounding box center [327, 316] width 133 height 461
click at [327, 156] on li "Tagged Product Options" at bounding box center [327, 148] width 133 height 27
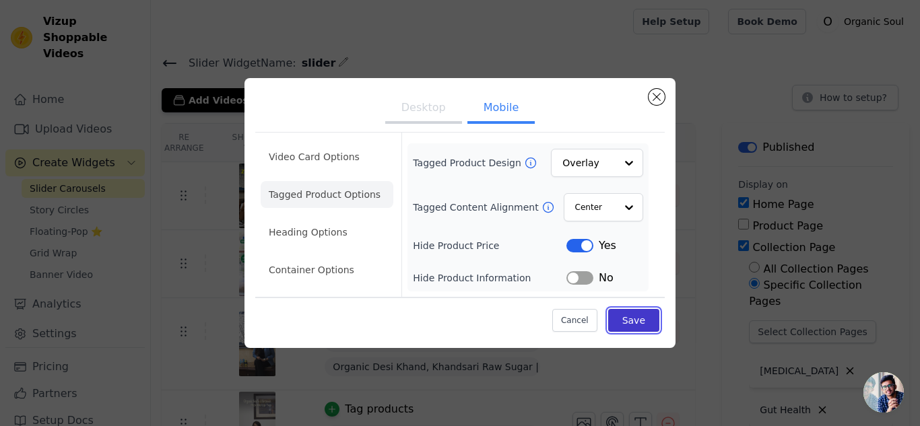
click at [626, 325] on button "Save" at bounding box center [633, 320] width 51 height 23
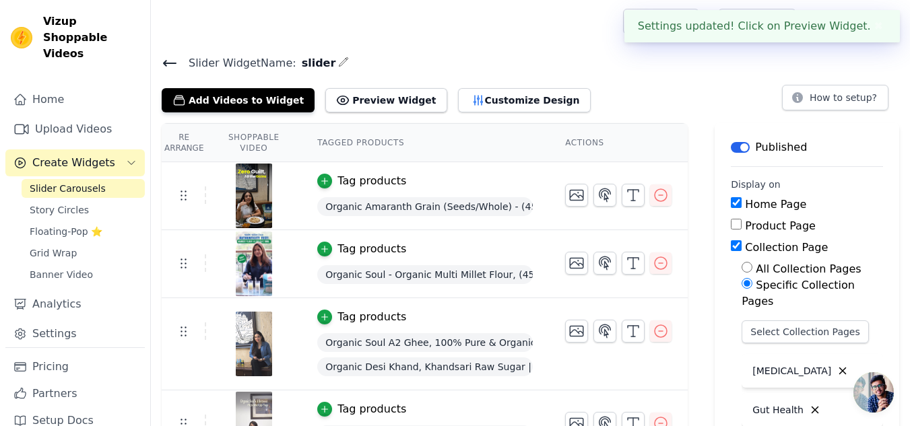
click at [742, 203] on input "Home Page" at bounding box center [736, 202] width 11 height 11
checkbox input "false"
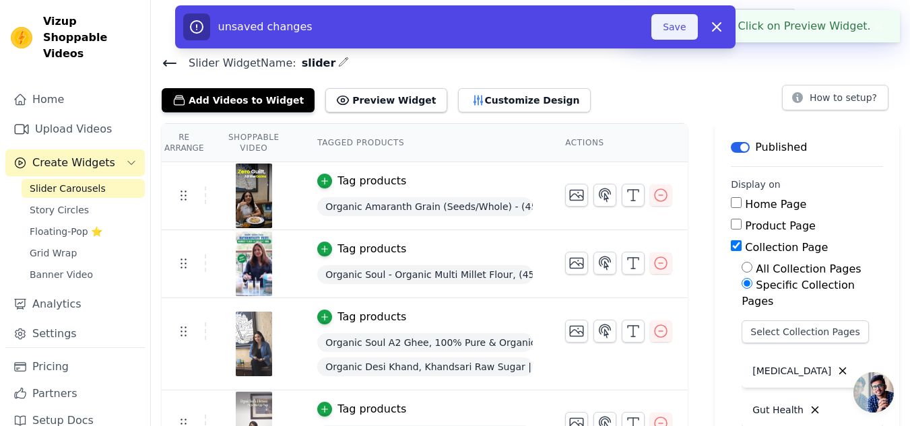
click at [685, 31] on button "Save" at bounding box center [674, 27] width 46 height 26
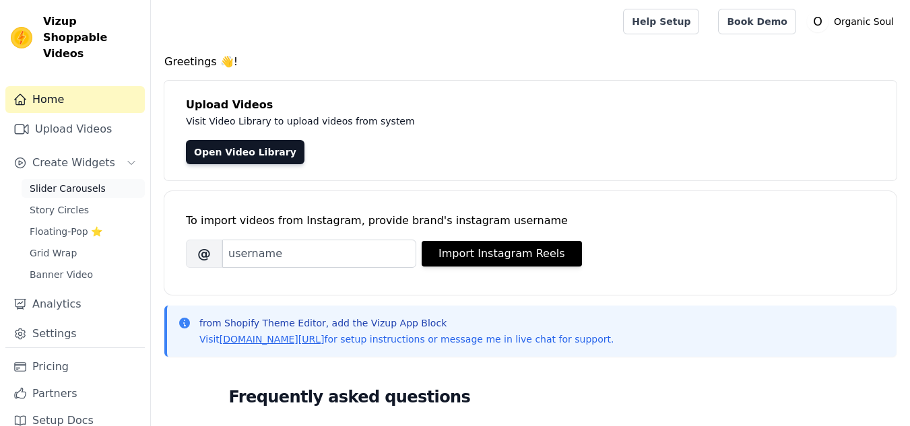
click at [59, 182] on span "Slider Carousels" at bounding box center [68, 188] width 76 height 13
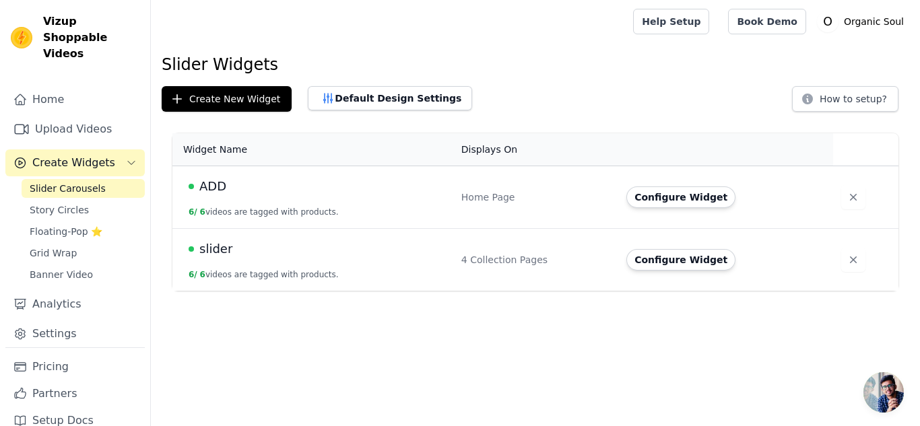
click at [209, 185] on span "ADD" at bounding box center [212, 186] width 27 height 19
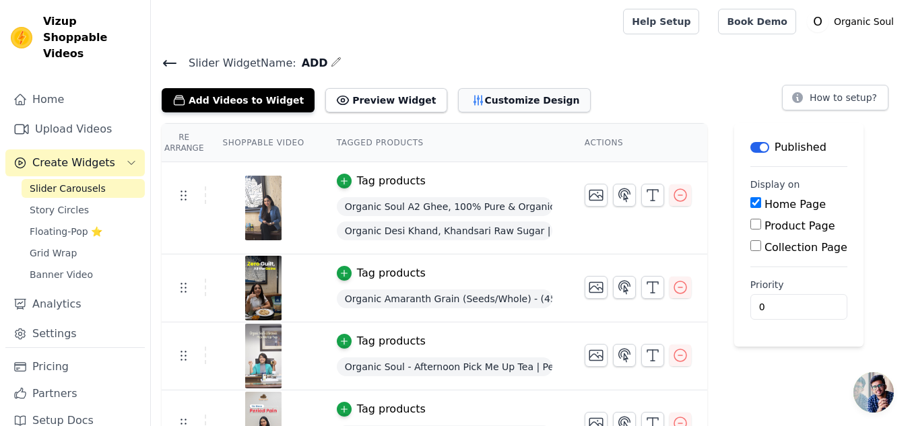
click at [488, 100] on button "Customize Design" at bounding box center [524, 100] width 133 height 24
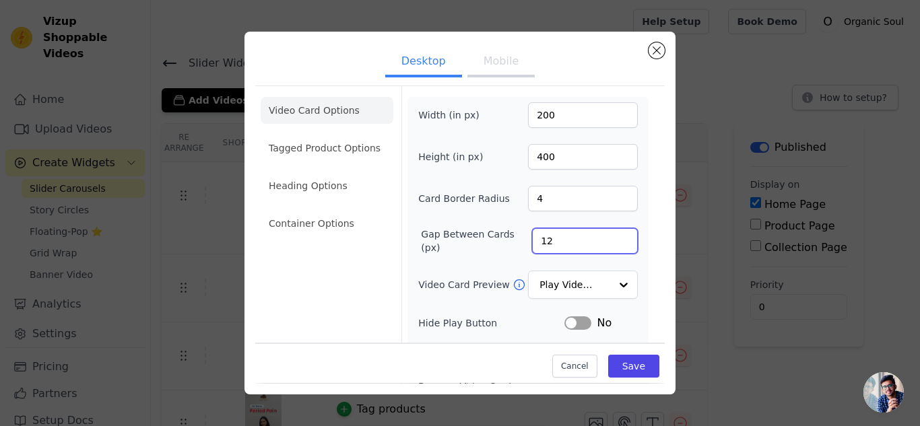
drag, startPoint x: 550, startPoint y: 240, endPoint x: 513, endPoint y: 243, distance: 37.2
click at [513, 243] on div "Gap Between Cards (px) 12" at bounding box center [528, 241] width 220 height 27
type input "18"
click at [326, 261] on div "Video Card Options Tagged Product Options Heading Options Container Options" at bounding box center [327, 300] width 133 height 428
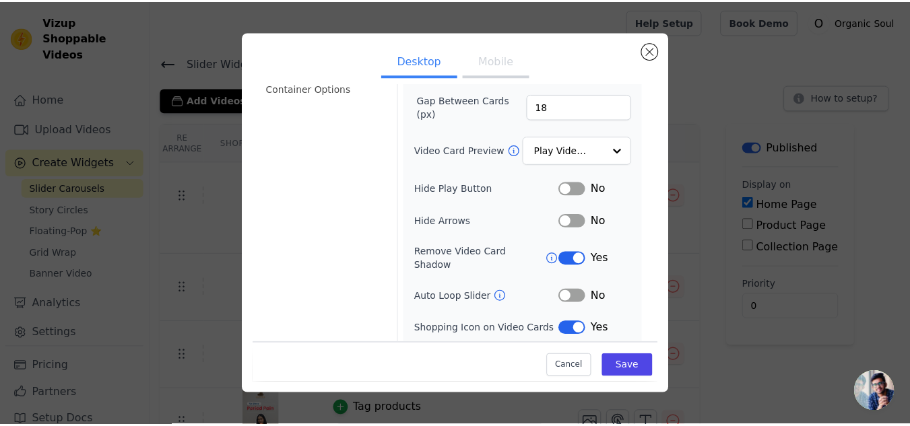
scroll to position [159, 0]
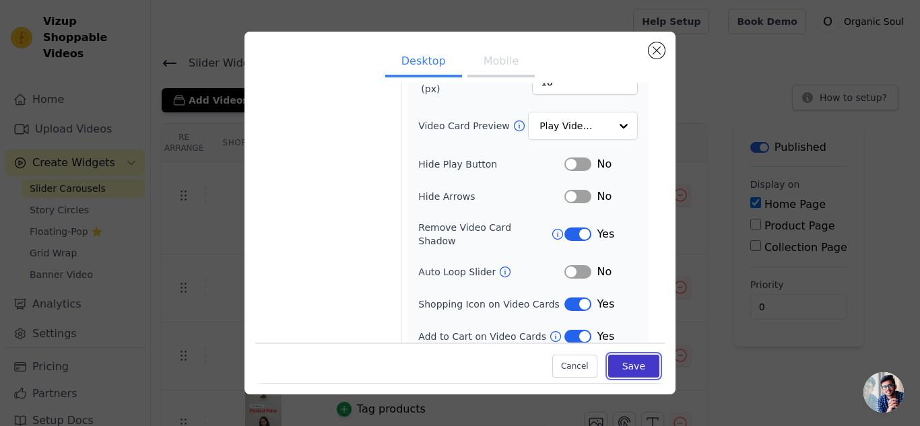
click at [631, 365] on button "Save" at bounding box center [633, 367] width 51 height 23
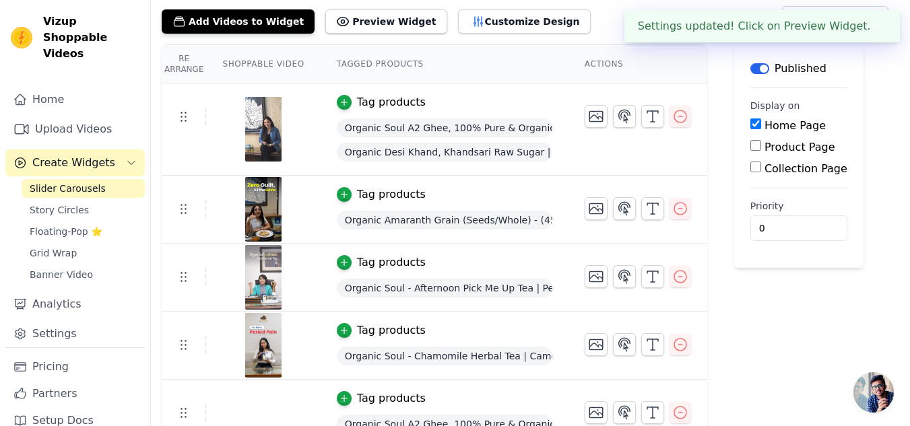
scroll to position [0, 0]
